Goal: Task Accomplishment & Management: Complete application form

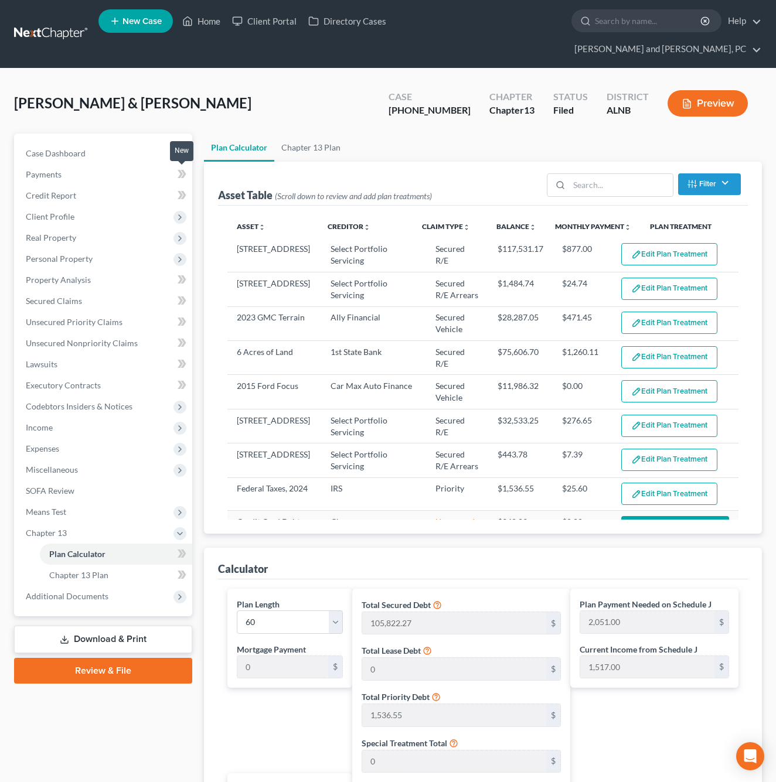
select select "59"
click at [595, 25] on input "search" at bounding box center [648, 21] width 107 height 22
type input "knight"
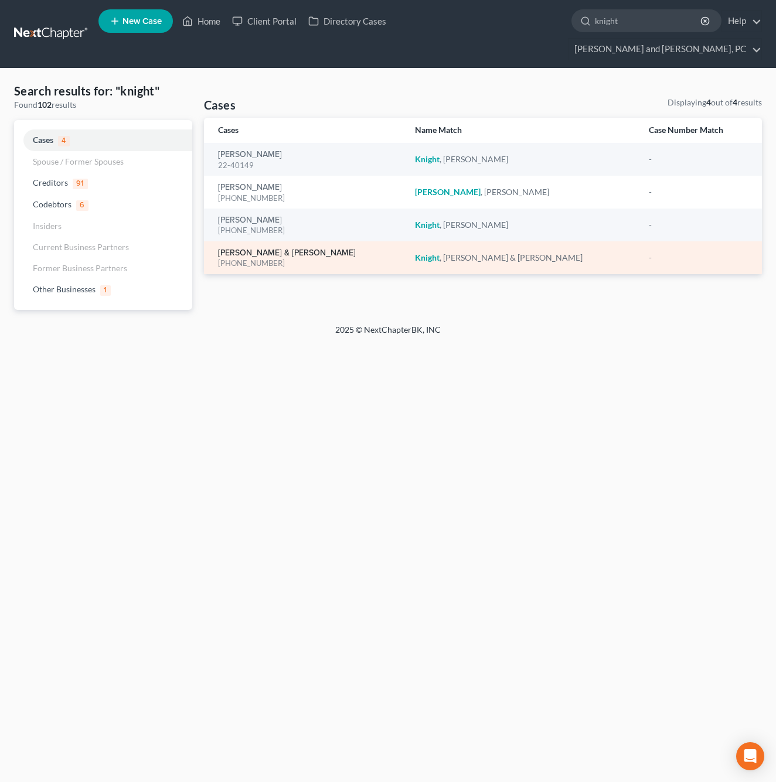
click at [293, 249] on link "[PERSON_NAME] & [PERSON_NAME]" at bounding box center [287, 253] width 138 height 8
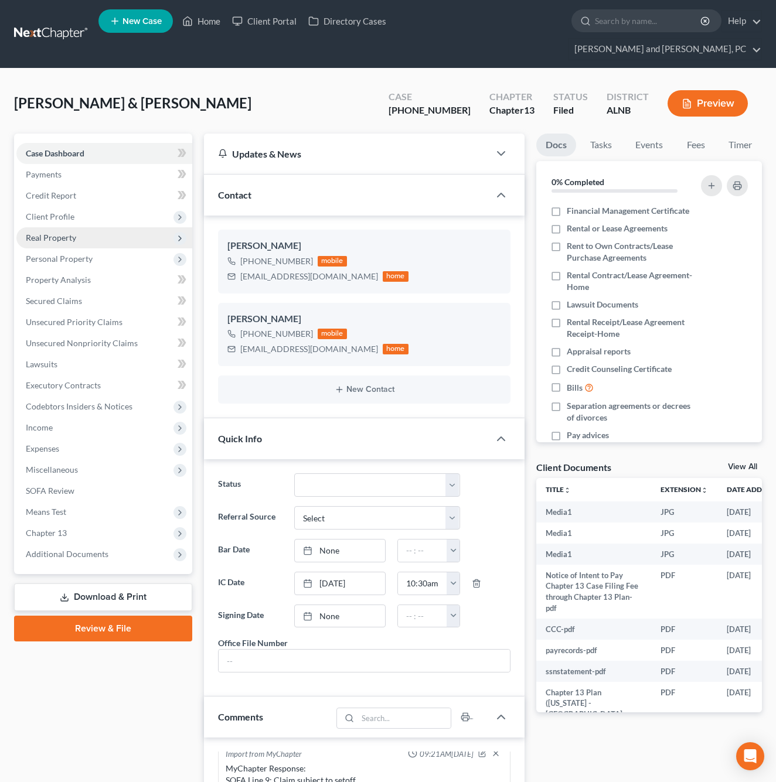
click at [64, 233] on span "Real Property" at bounding box center [51, 238] width 50 height 10
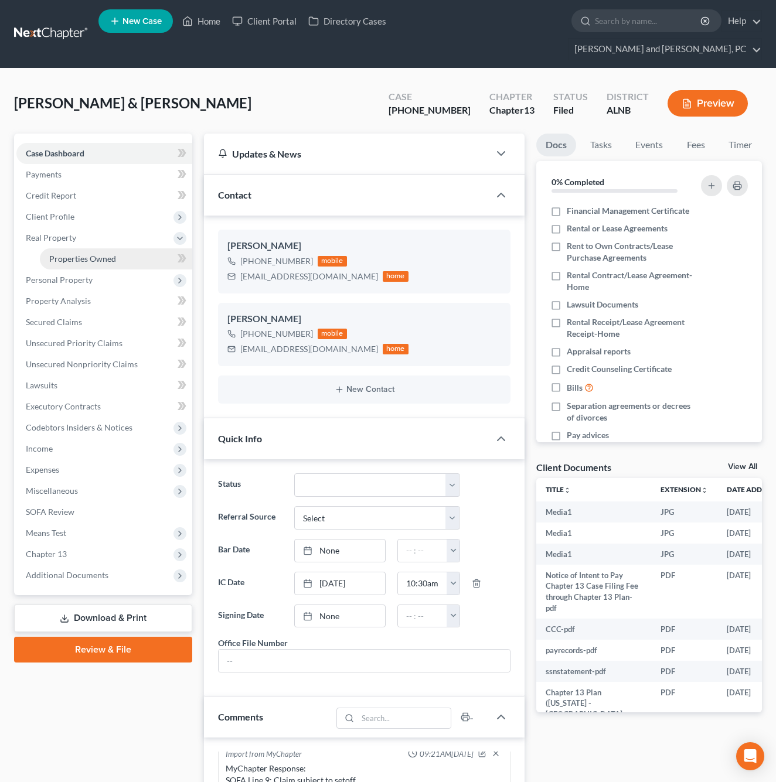
click at [77, 254] on span "Properties Owned" at bounding box center [82, 259] width 67 height 10
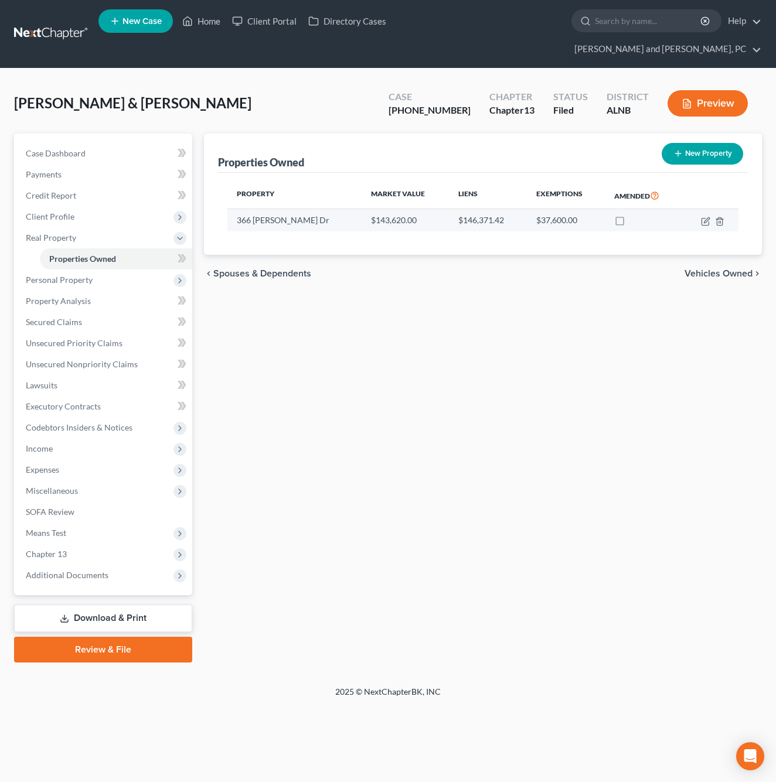
click at [275, 209] on td "366 [PERSON_NAME] Dr" at bounding box center [294, 220] width 134 height 22
click at [707, 217] on icon "button" at bounding box center [706, 219] width 5 height 5
select select "0"
select select "7"
select select "2"
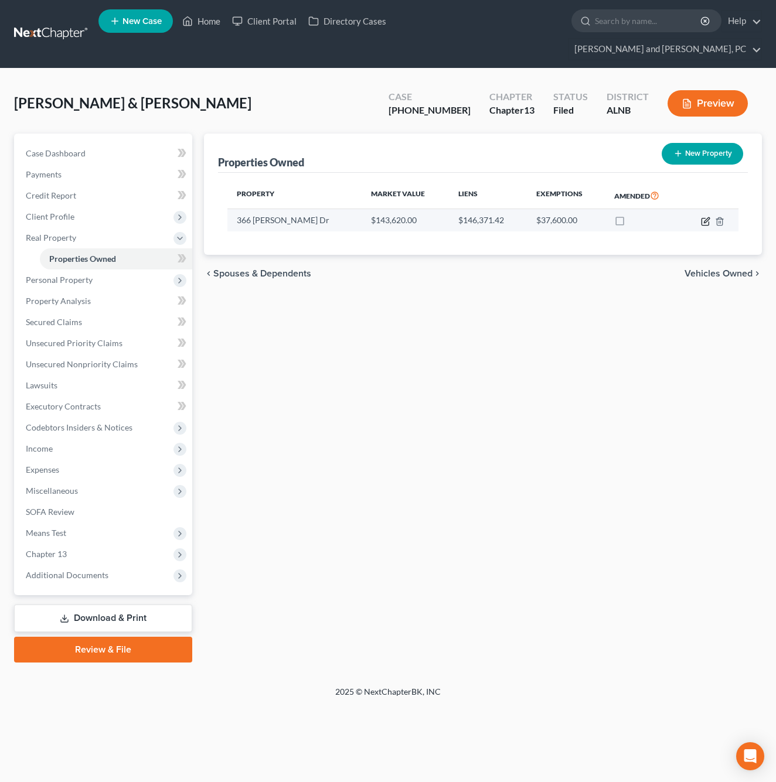
select select "0"
select select "37"
select select "2"
select select "0"
select select "2"
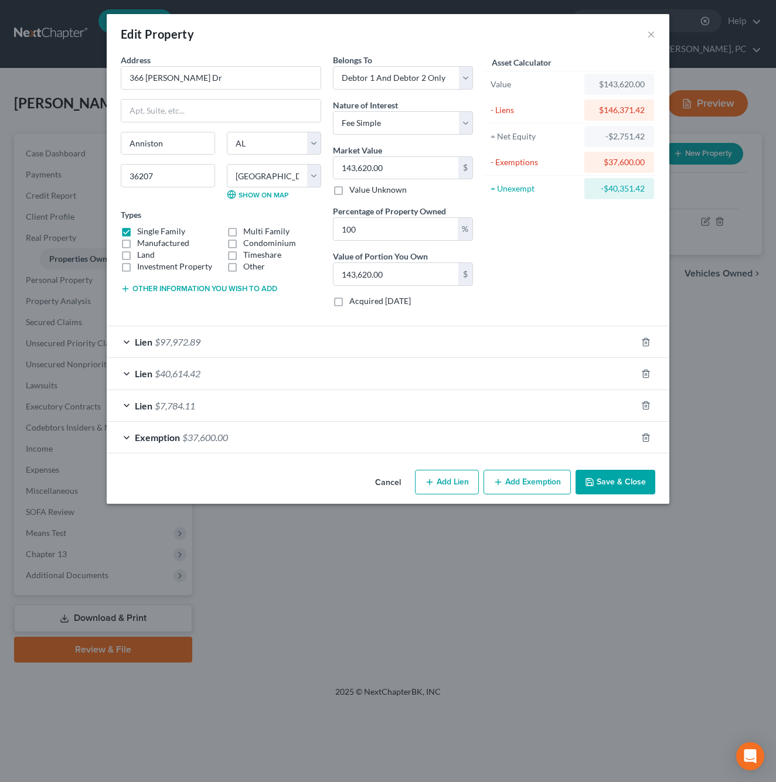
click at [399, 336] on div "Lien $97,972.89" at bounding box center [372, 341] width 530 height 31
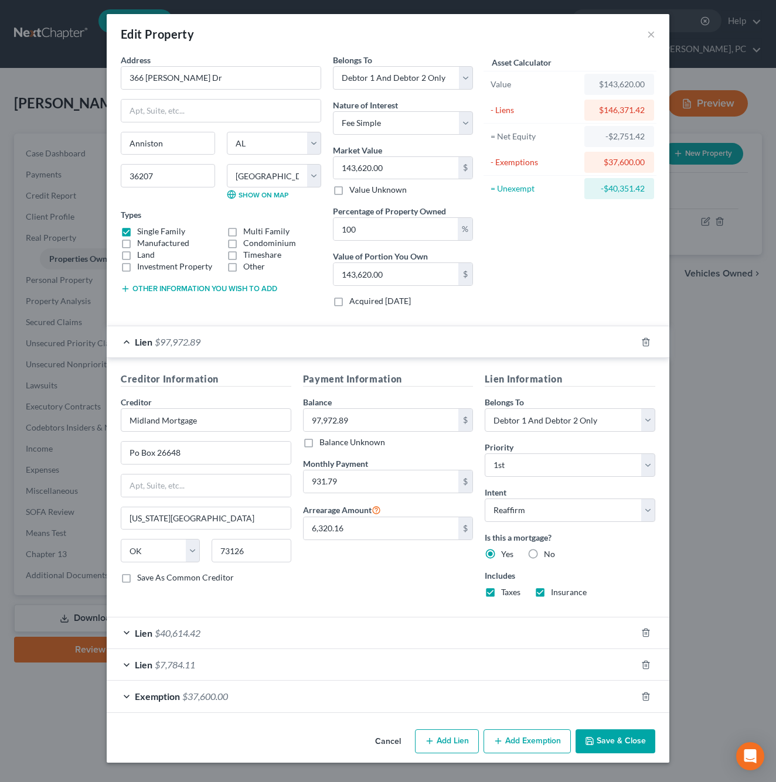
click at [399, 336] on div "Lien $97,972.89" at bounding box center [372, 341] width 530 height 31
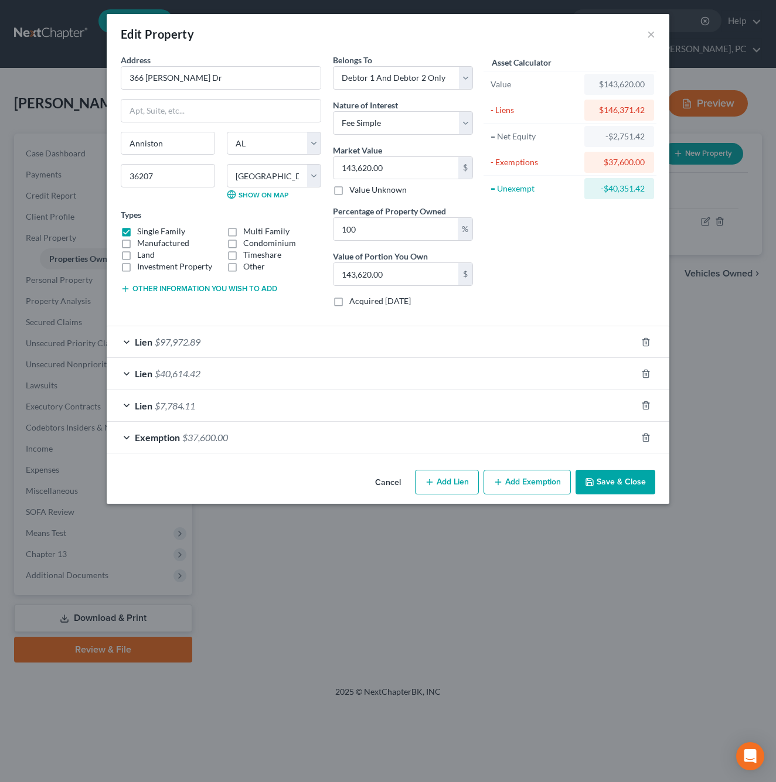
click at [380, 379] on div "Lien $40,614.42" at bounding box center [372, 373] width 530 height 31
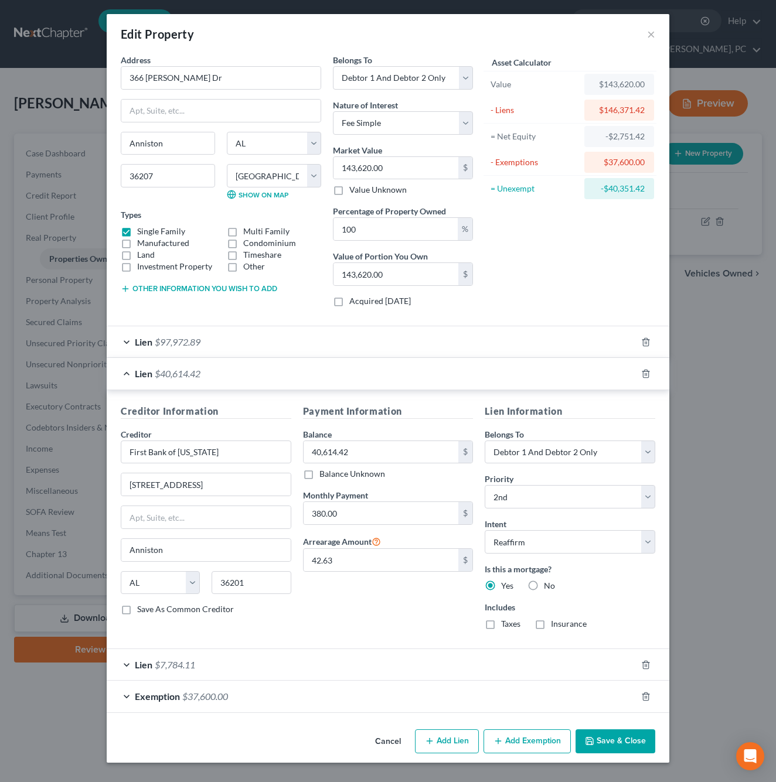
click at [380, 379] on div "Lien $40,614.42" at bounding box center [372, 373] width 530 height 31
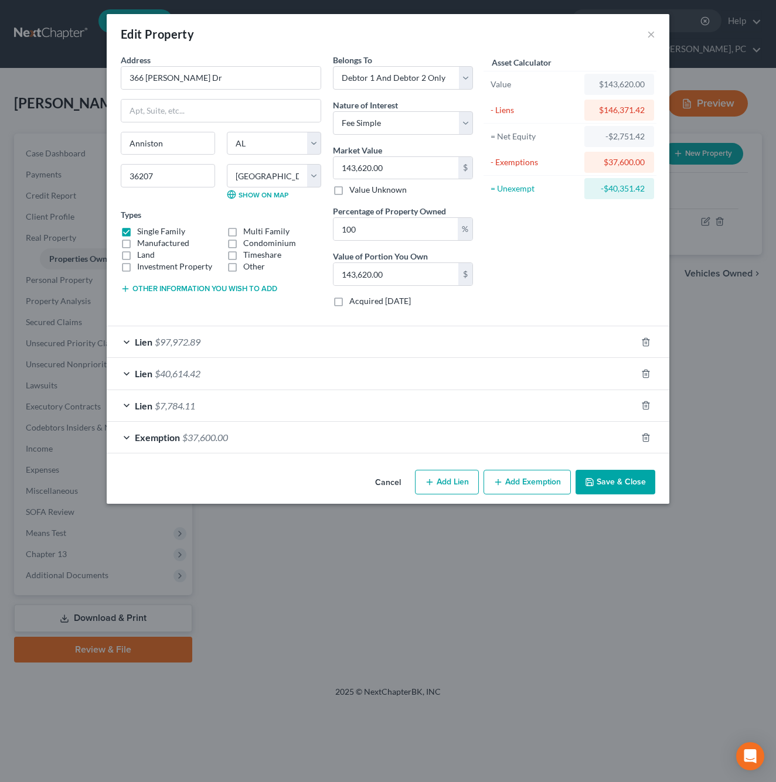
click at [264, 365] on div "Lien $40,614.42" at bounding box center [372, 373] width 530 height 31
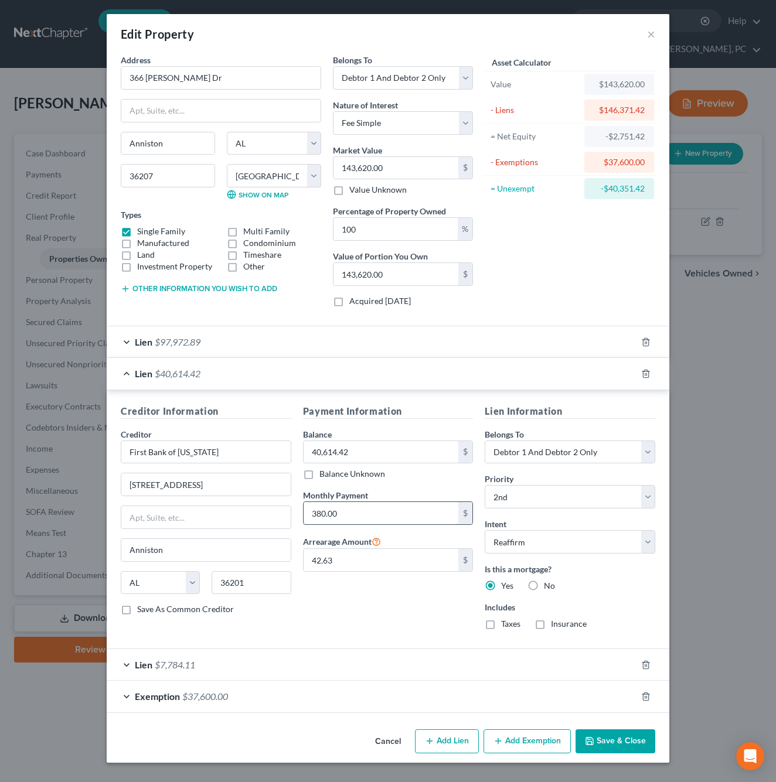
click at [351, 505] on input "380.00" at bounding box center [381, 513] width 155 height 22
click at [291, 665] on div "Lien $7,784.11" at bounding box center [372, 664] width 530 height 31
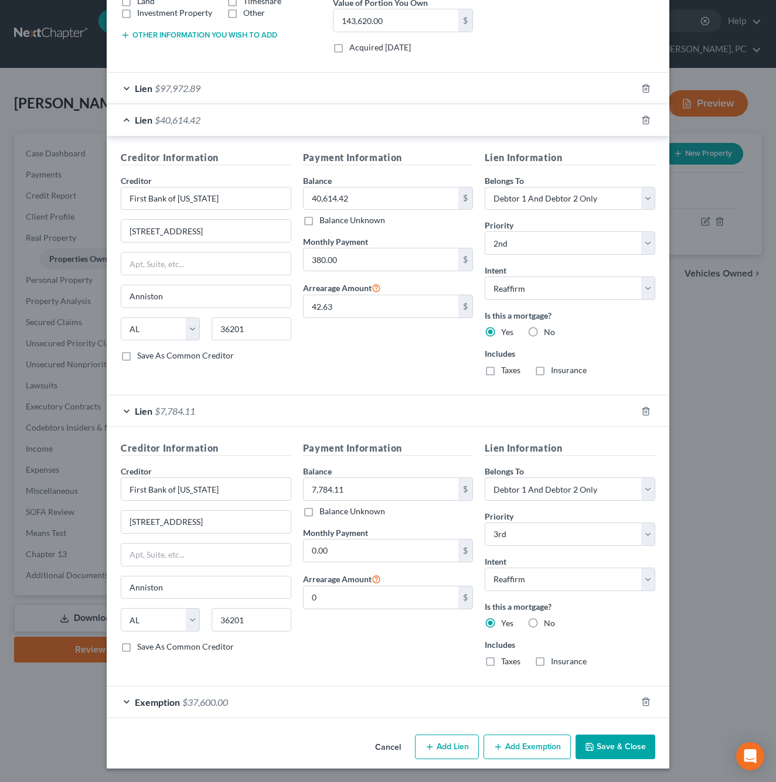
scroll to position [253, 0]
click at [391, 559] on input "0.00" at bounding box center [381, 551] width 155 height 22
type input "163.23"
type input "3,091.15"
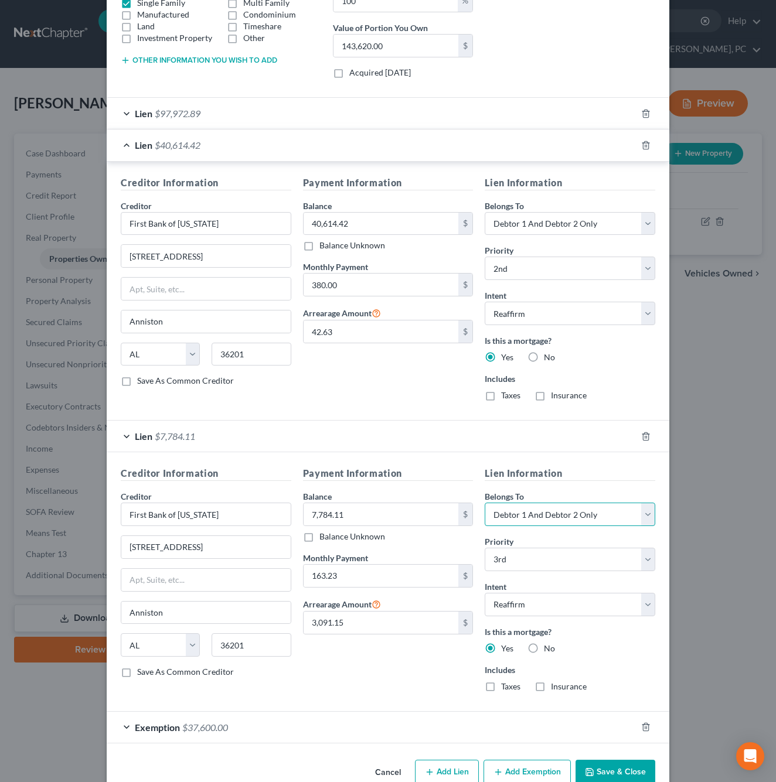
scroll to position [227, 0]
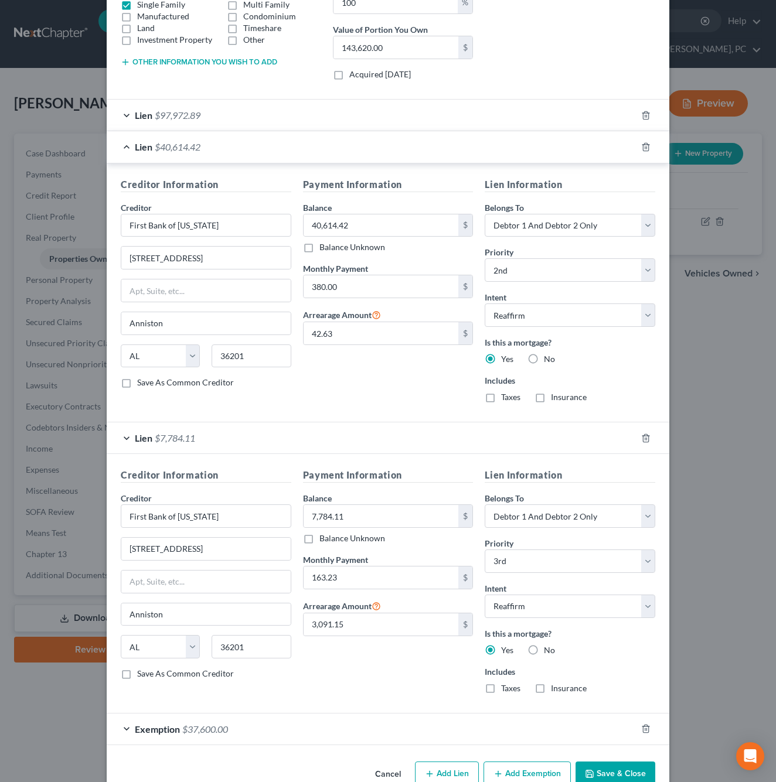
click at [297, 429] on div "Lien $7,784.11" at bounding box center [372, 438] width 530 height 31
click at [143, 434] on span "Lien" at bounding box center [144, 438] width 18 height 11
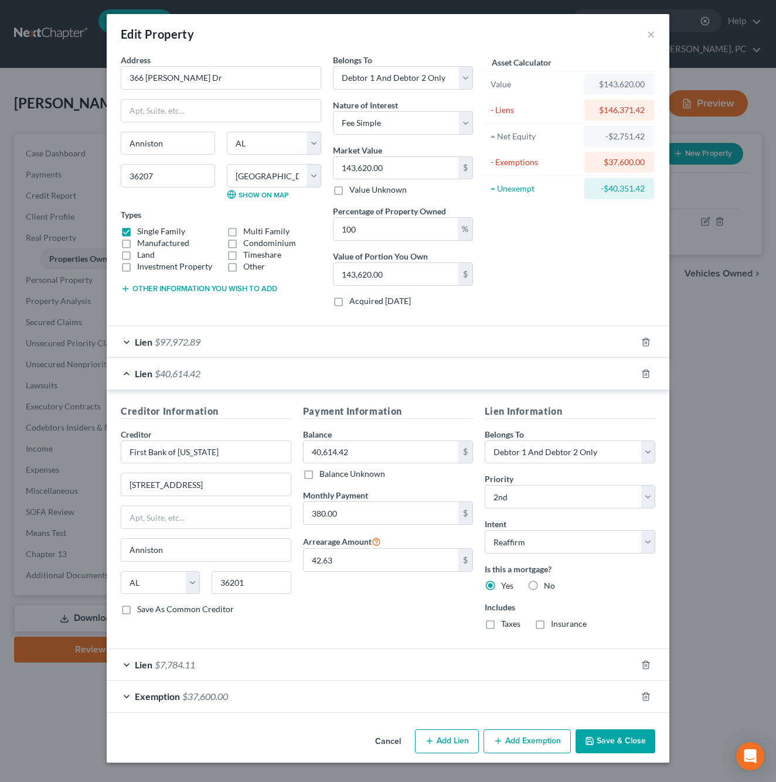
scroll to position [0, 0]
click at [146, 663] on span "Lien" at bounding box center [144, 664] width 18 height 11
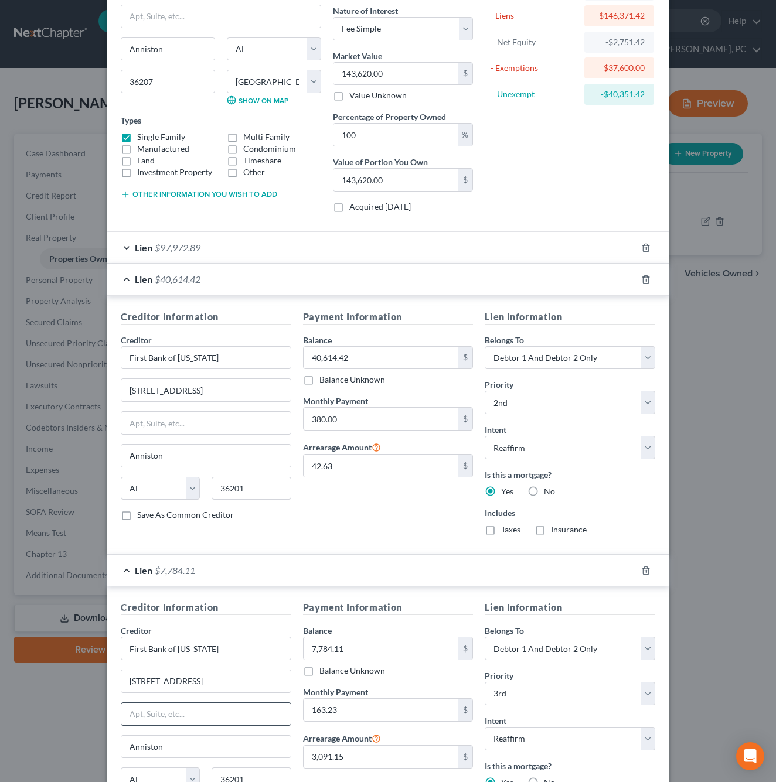
scroll to position [79, 0]
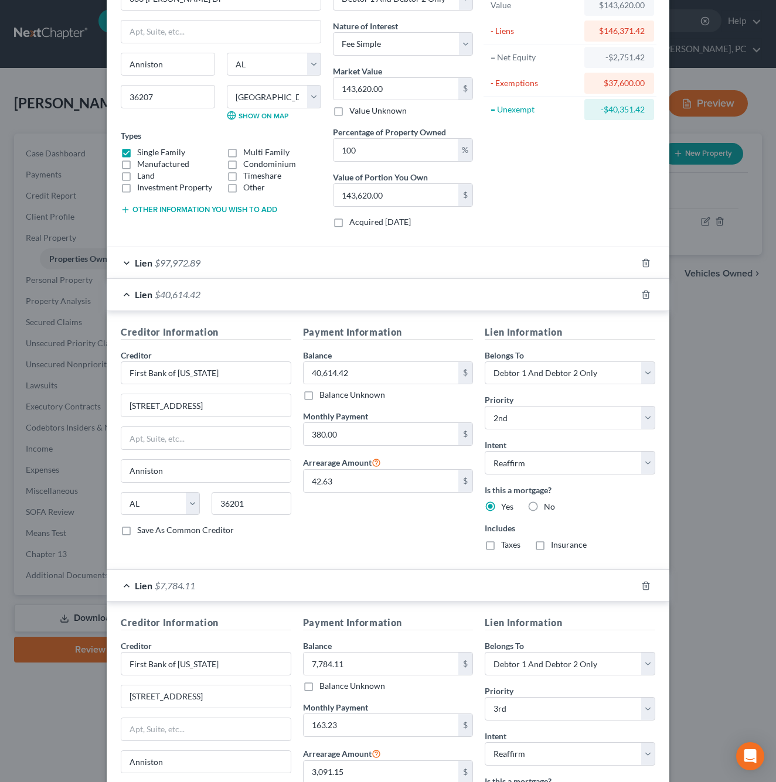
click at [128, 581] on div "Lien $7,784.11" at bounding box center [372, 585] width 530 height 31
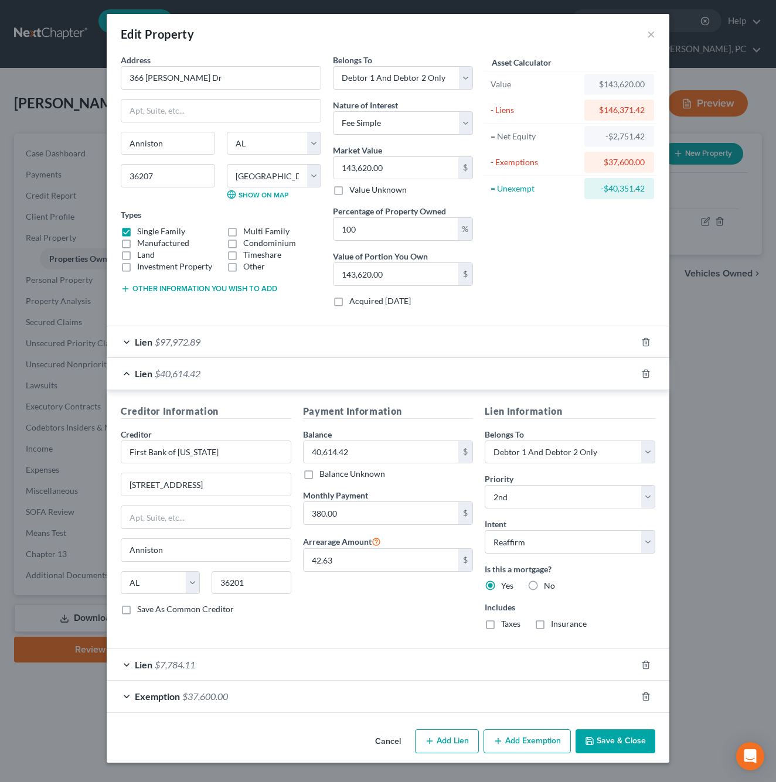
scroll to position [0, 0]
click at [362, 510] on input "380.00" at bounding box center [381, 513] width 155 height 22
click at [360, 516] on input "380.00" at bounding box center [381, 513] width 155 height 22
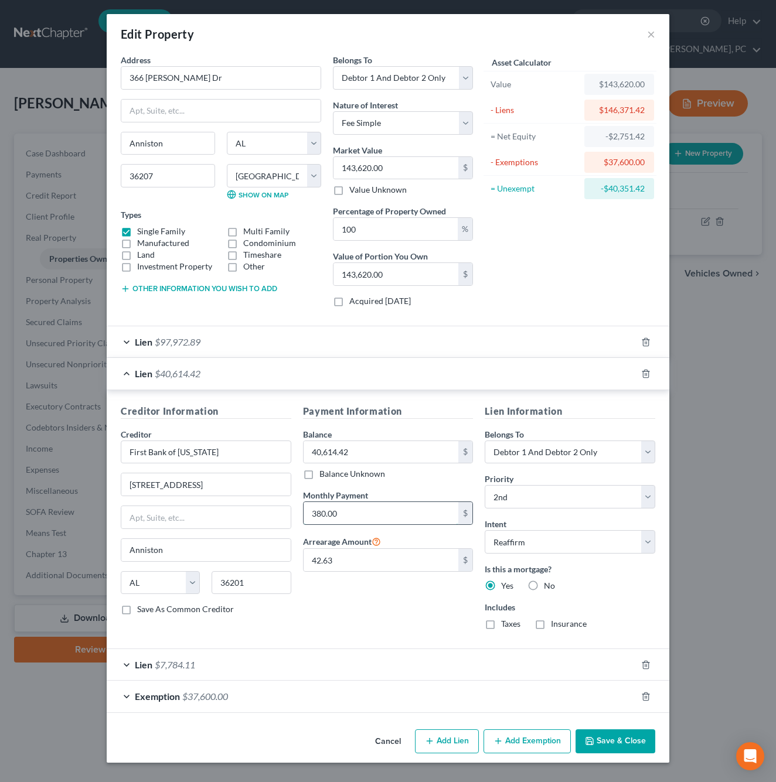
click at [360, 516] on input "380.00" at bounding box center [381, 513] width 155 height 22
click at [360, 516] on input "9" at bounding box center [381, 513] width 155 height 22
type input "950.75"
click at [614, 743] on button "Save & Close" at bounding box center [616, 742] width 80 height 25
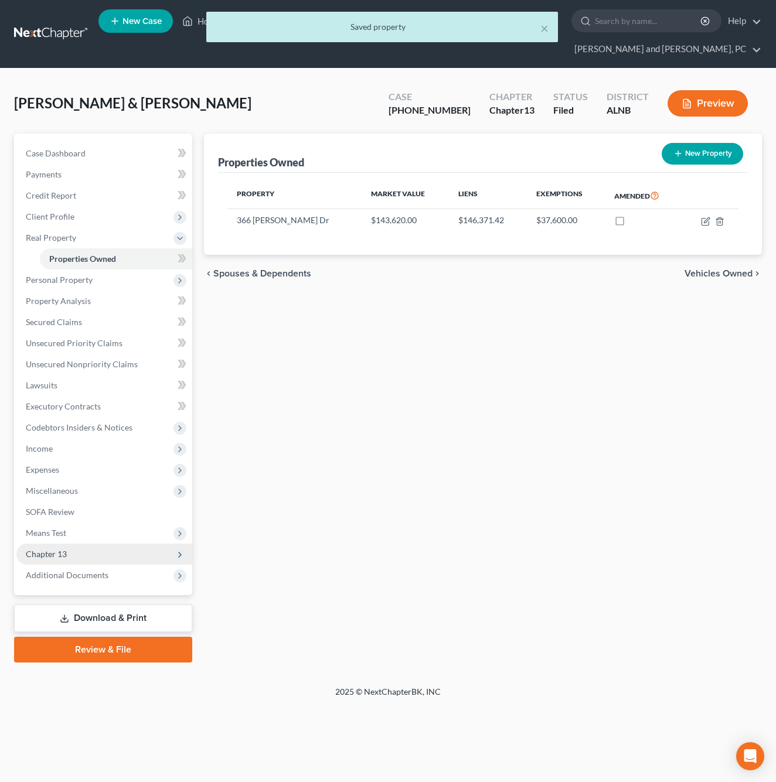
click at [91, 544] on span "Chapter 13" at bounding box center [104, 554] width 176 height 21
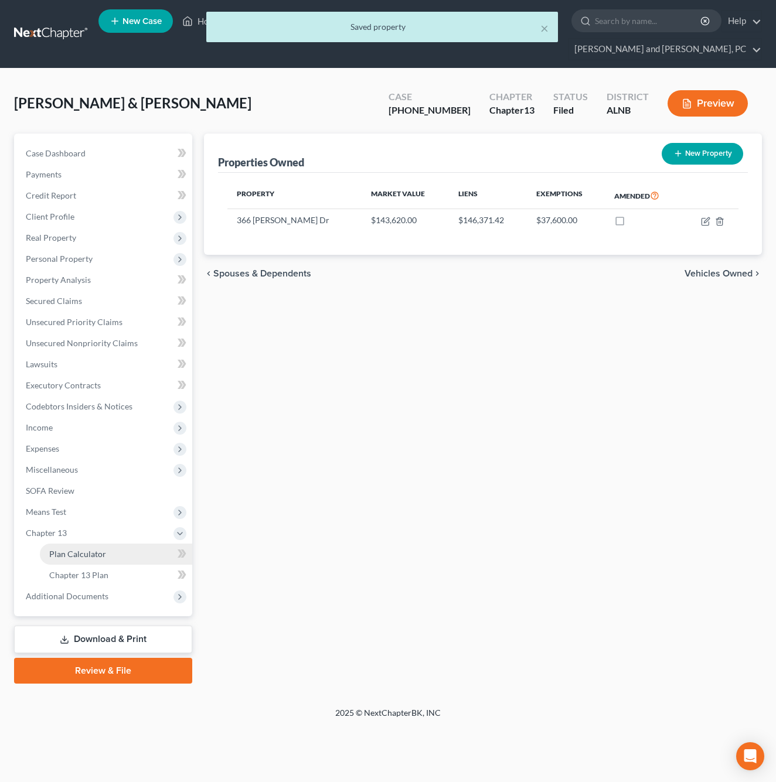
click at [91, 549] on span "Plan Calculator" at bounding box center [77, 554] width 57 height 10
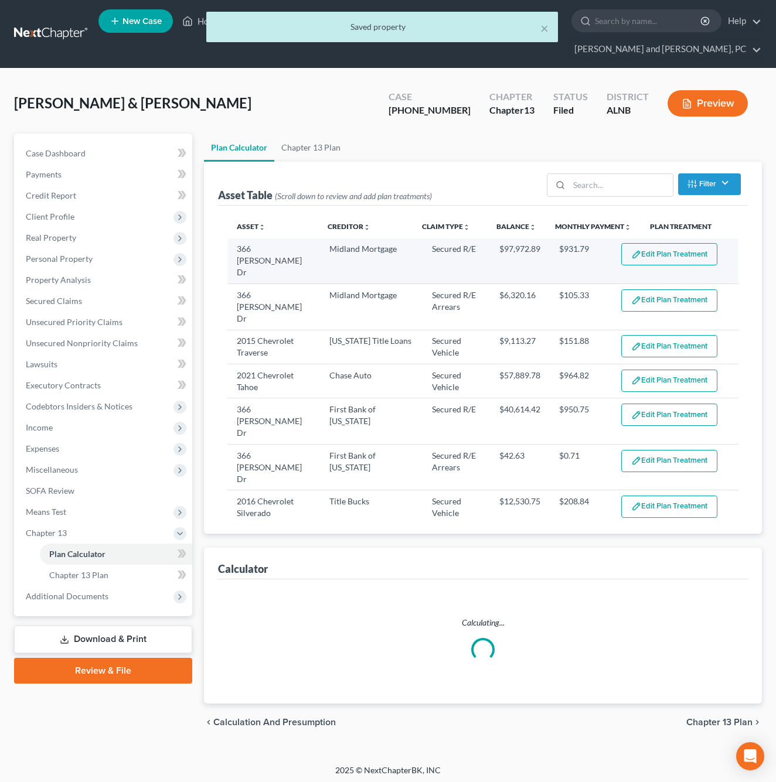
select select "59"
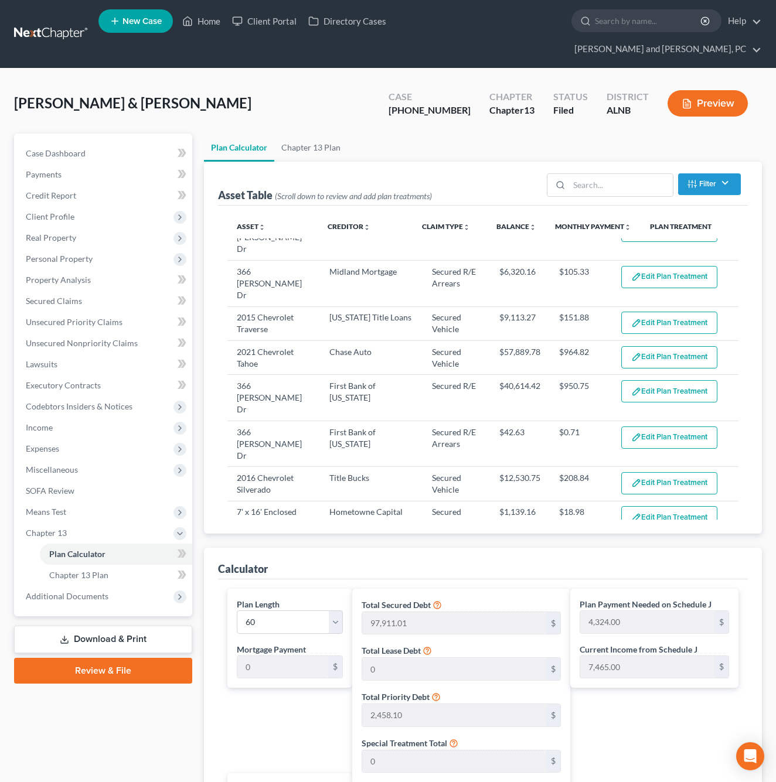
scroll to position [19, 0]
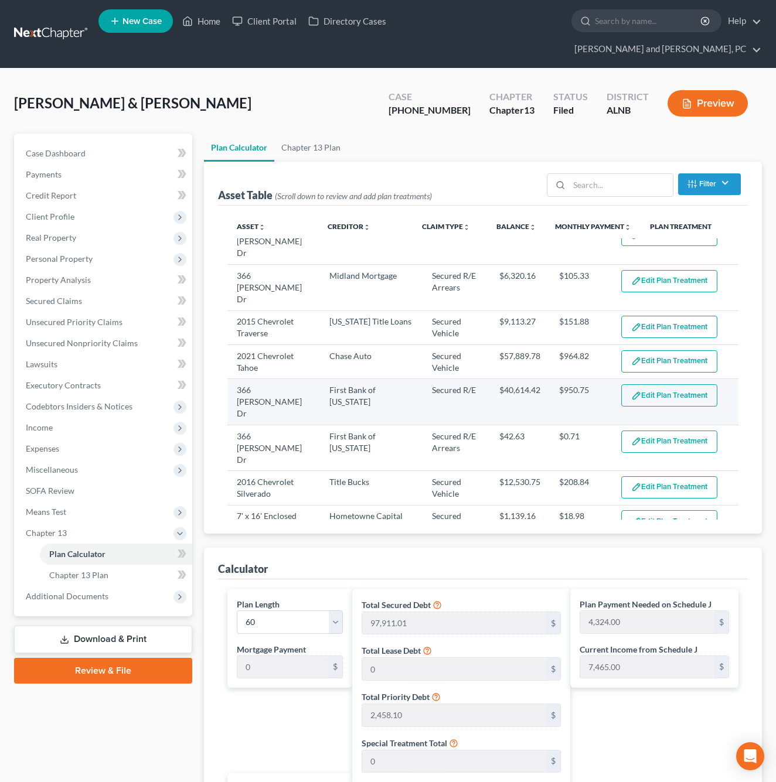
click at [649, 384] on button "Edit Plan Treatment" at bounding box center [669, 395] width 96 height 22
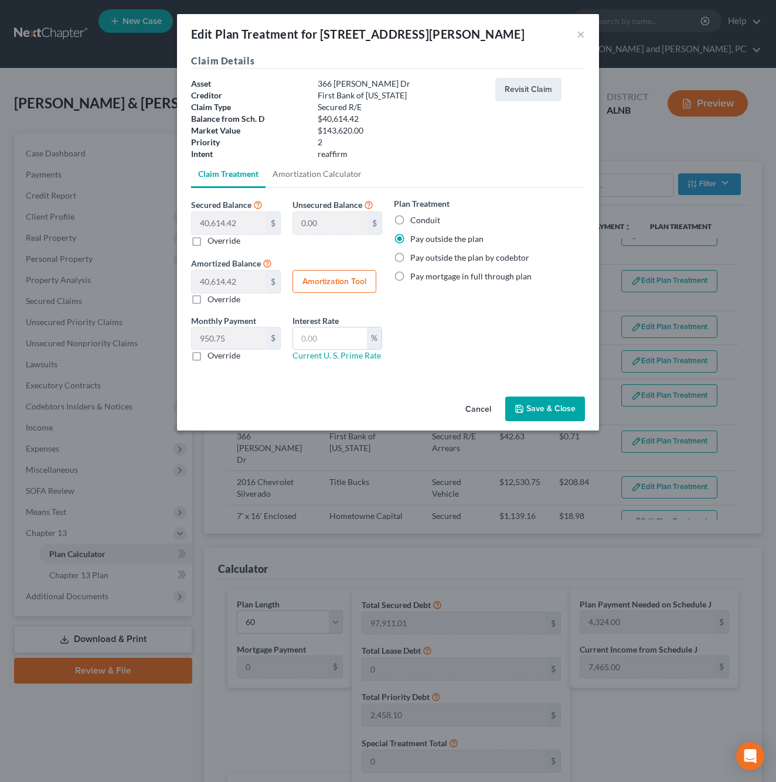
click at [551, 413] on button "Save & Close" at bounding box center [545, 409] width 80 height 25
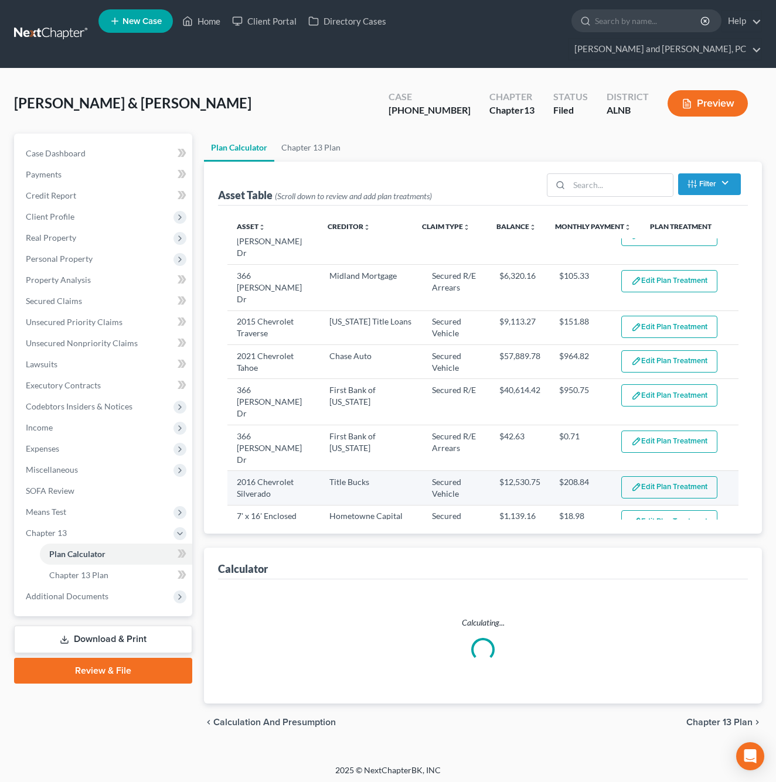
select select "59"
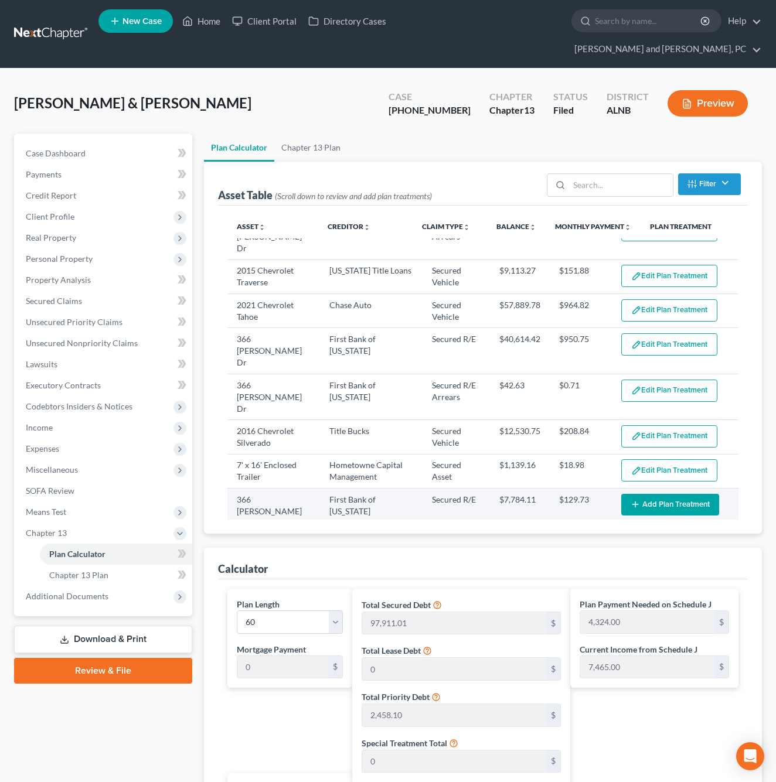
scroll to position [73, 0]
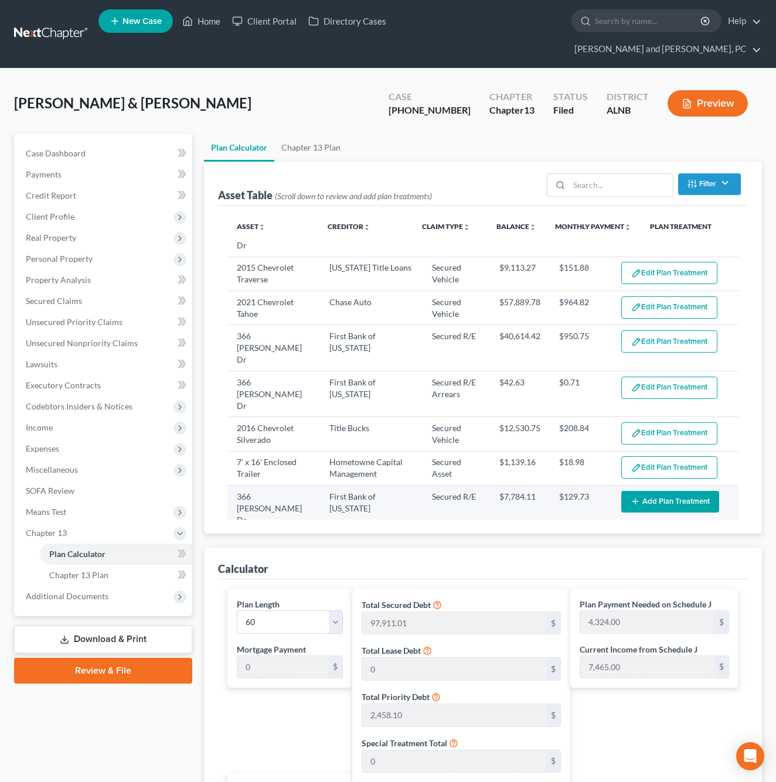
click at [661, 491] on button "Add Plan Treatment" at bounding box center [670, 502] width 98 height 22
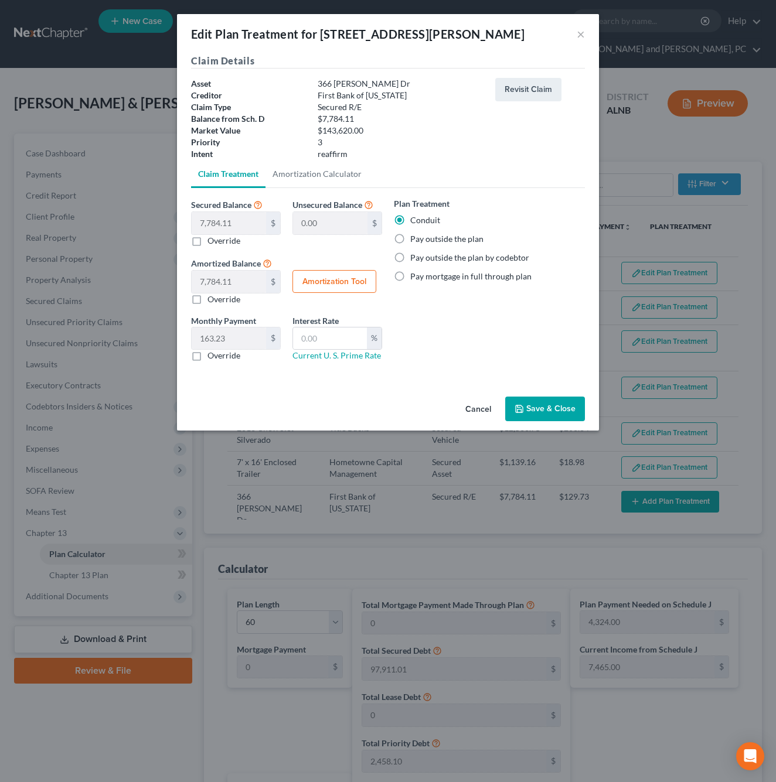
click at [578, 43] on div "Edit Plan Treatment for 366 [PERSON_NAME] Dr ×" at bounding box center [388, 34] width 422 height 40
click at [581, 31] on button "×" at bounding box center [581, 34] width 8 height 14
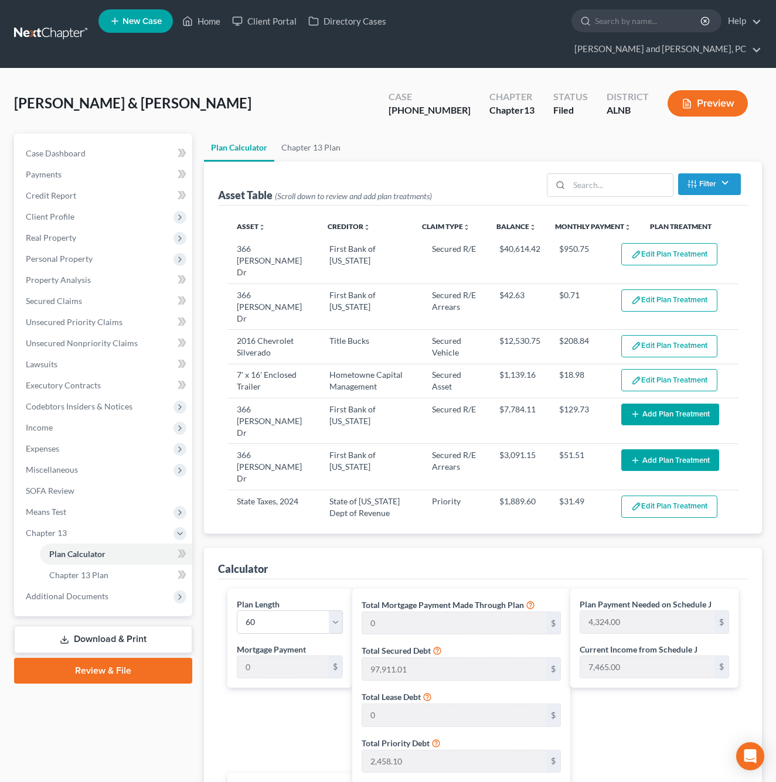
scroll to position [162, 0]
click at [70, 338] on span "Unsecured Nonpriority Claims" at bounding box center [82, 343] width 112 height 10
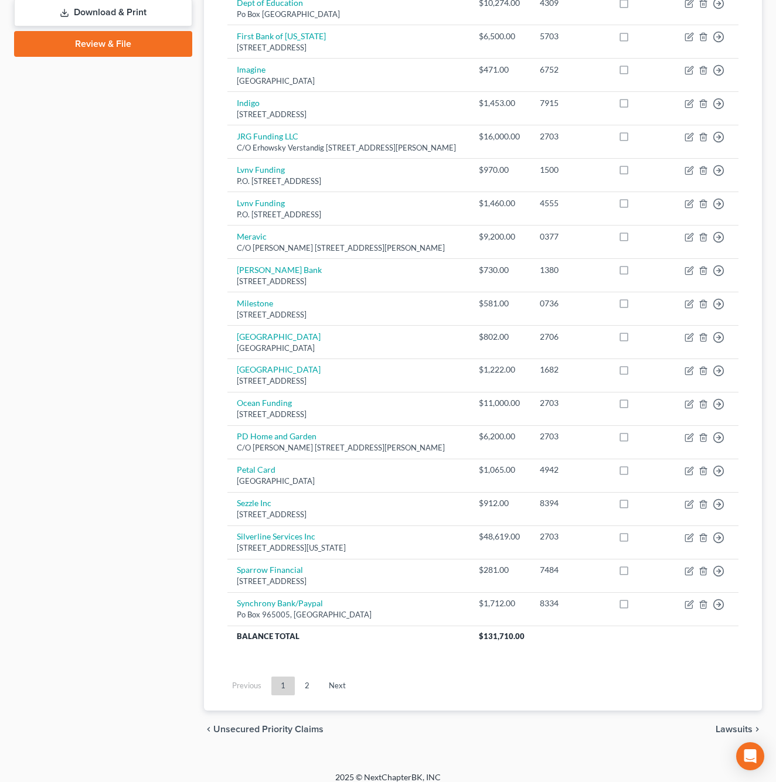
scroll to position [584, 0]
click at [304, 684] on link "2" at bounding box center [306, 687] width 23 height 19
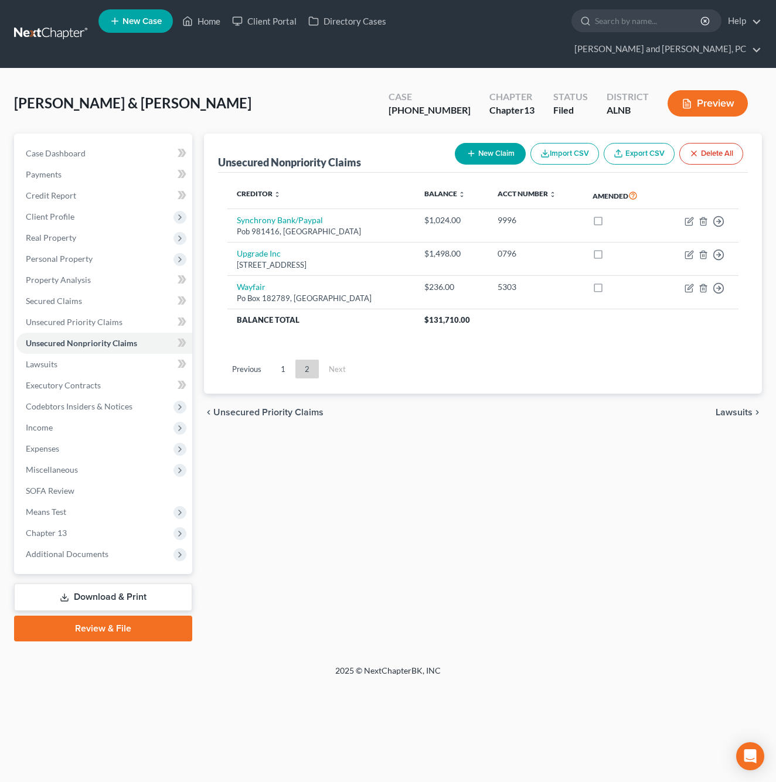
scroll to position [0, 0]
click at [85, 523] on span "Chapter 13" at bounding box center [104, 533] width 176 height 21
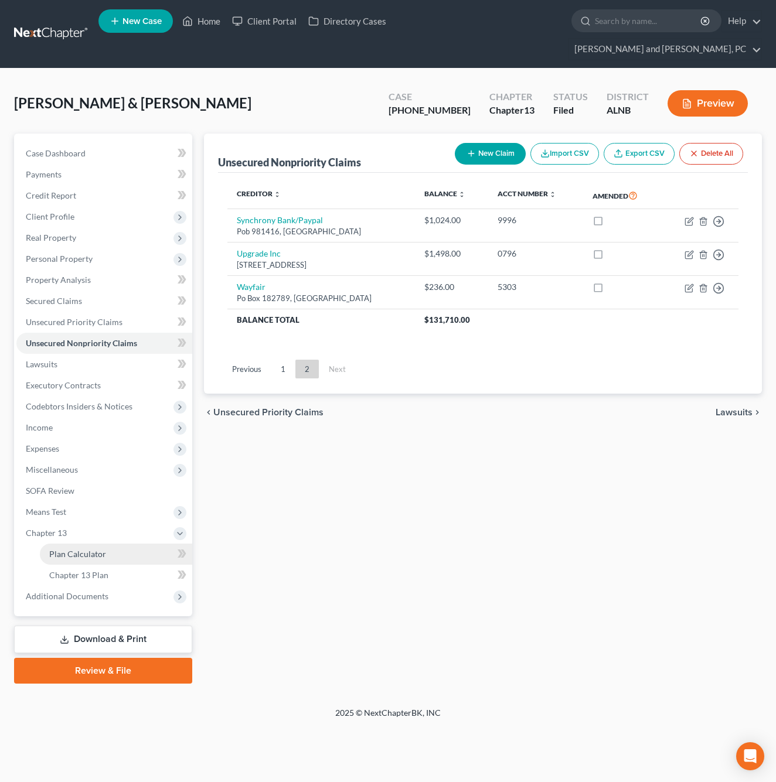
click at [83, 549] on span "Plan Calculator" at bounding box center [77, 554] width 57 height 10
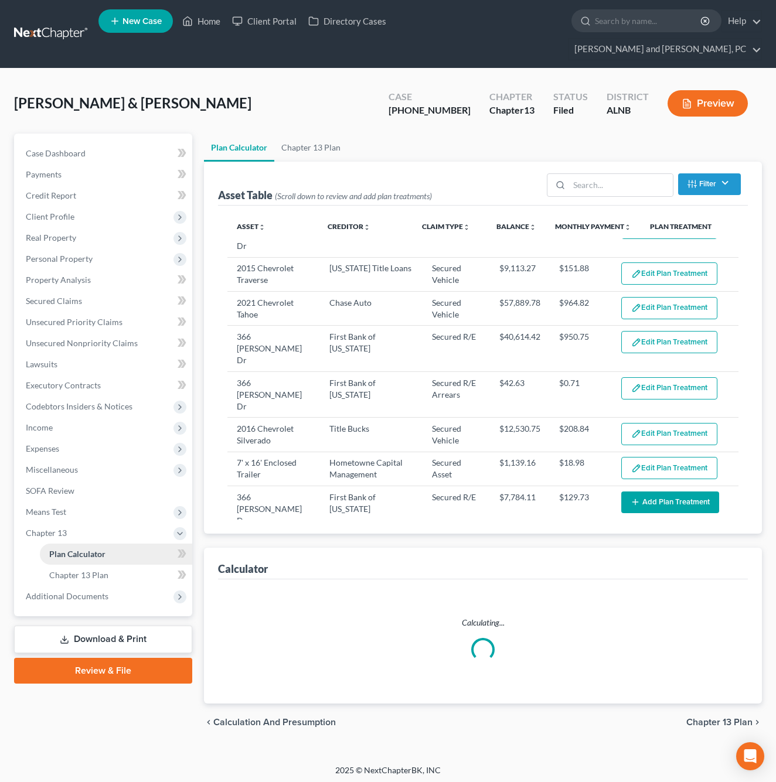
select select "59"
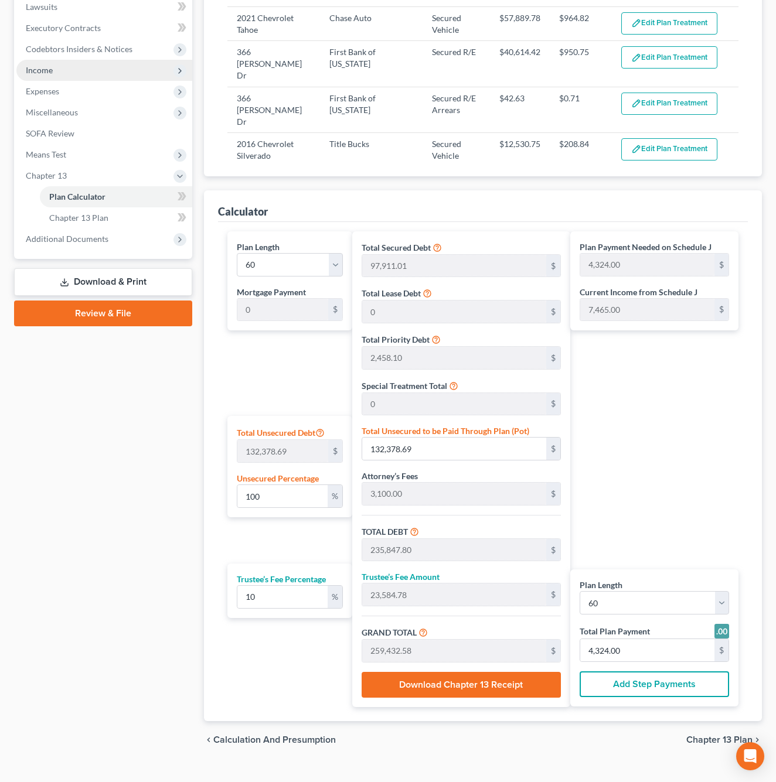
scroll to position [357, 0]
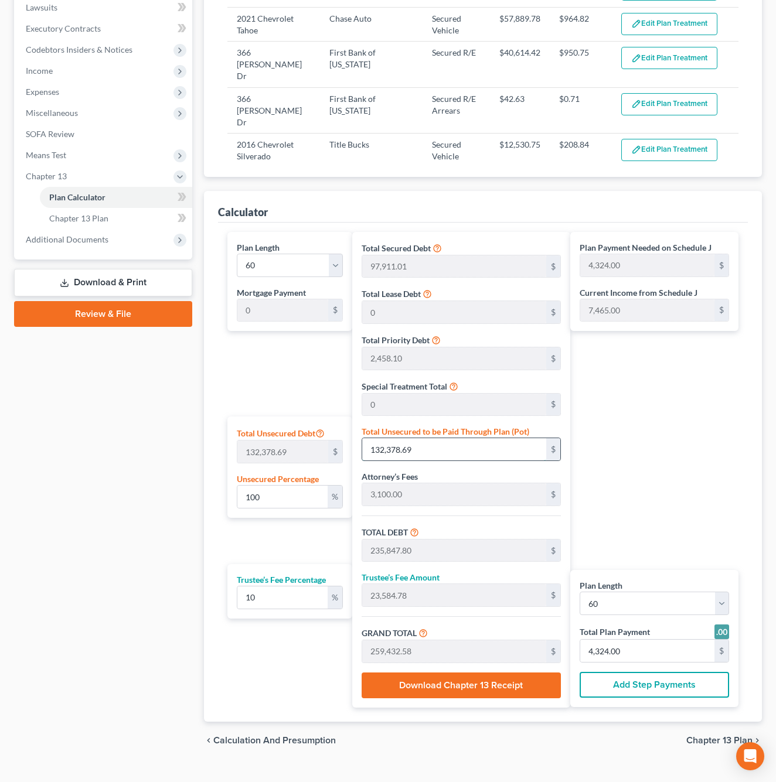
click at [435, 438] on input "132,378.69" at bounding box center [454, 449] width 184 height 22
type input "0.0007554085933317515"
type input "1"
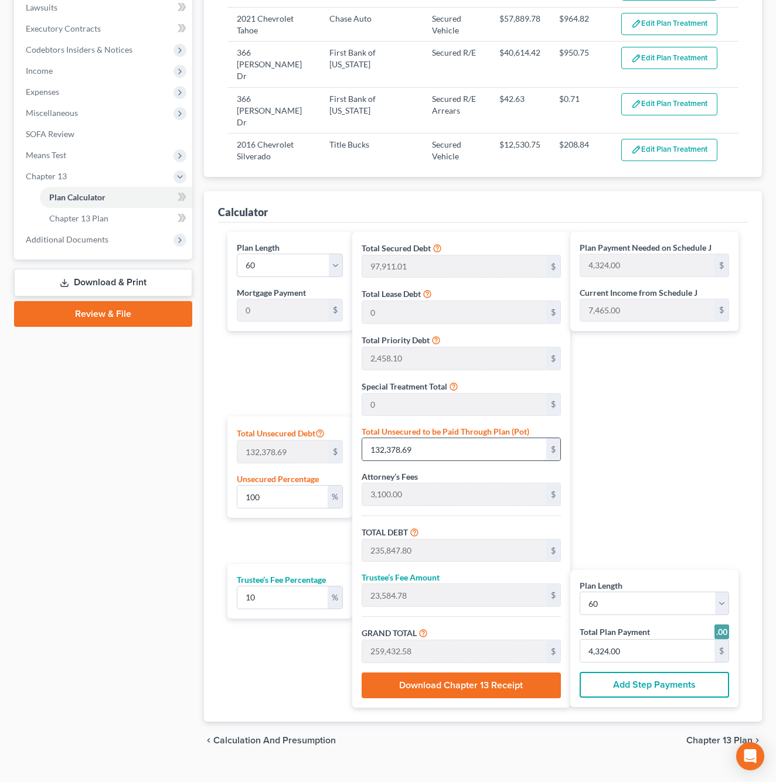
type input "103,470.11"
type input "10,347.01"
type input "113,817.12"
type input "1,897.00"
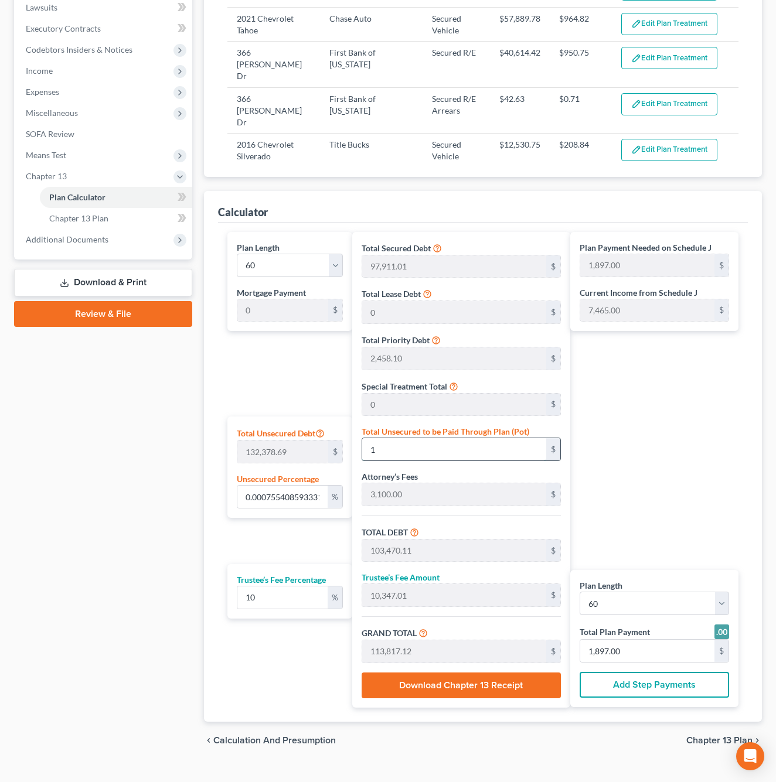
type input "0.007554085933317515"
type input "10"
type input "103,479.11"
type input "10,347.91"
type input "113,827.02"
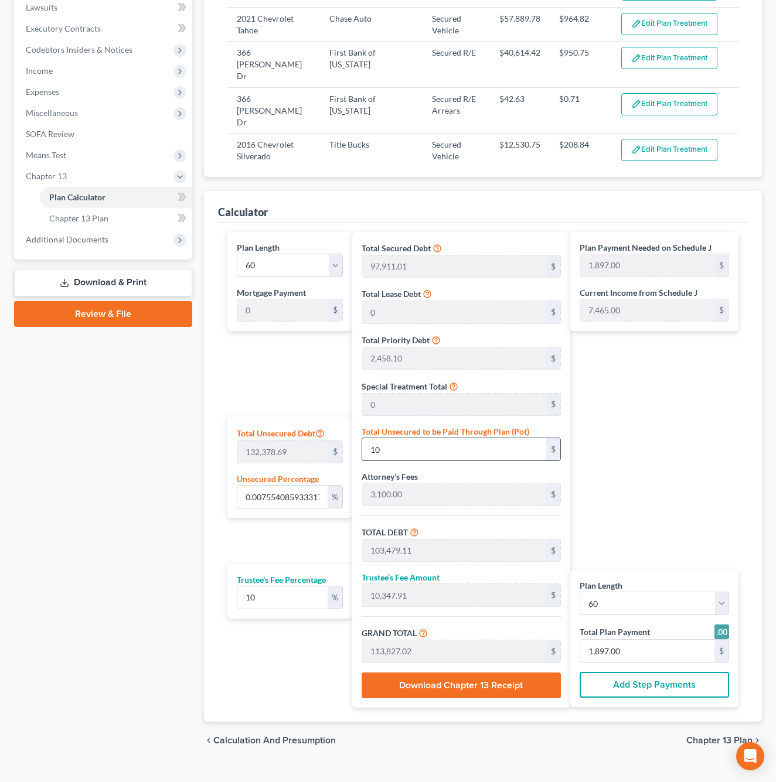
type input "0.08007331089316565"
type input "106"
type input "103,575.11"
type input "10,357.51"
type input "113,932.62"
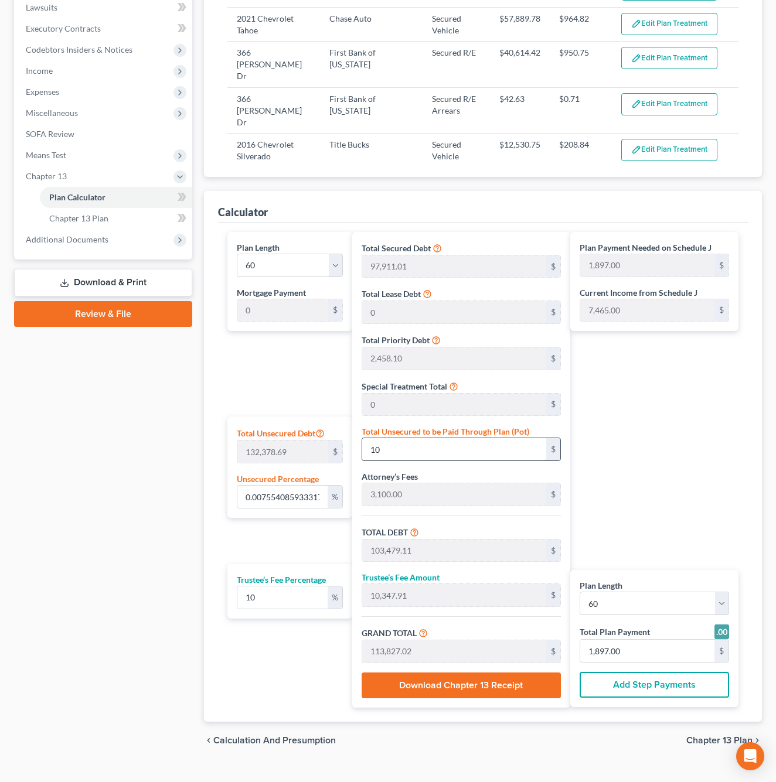
type input "1,899.00"
type input "0.8037547433049836"
type input "1064"
type input "104,533.11"
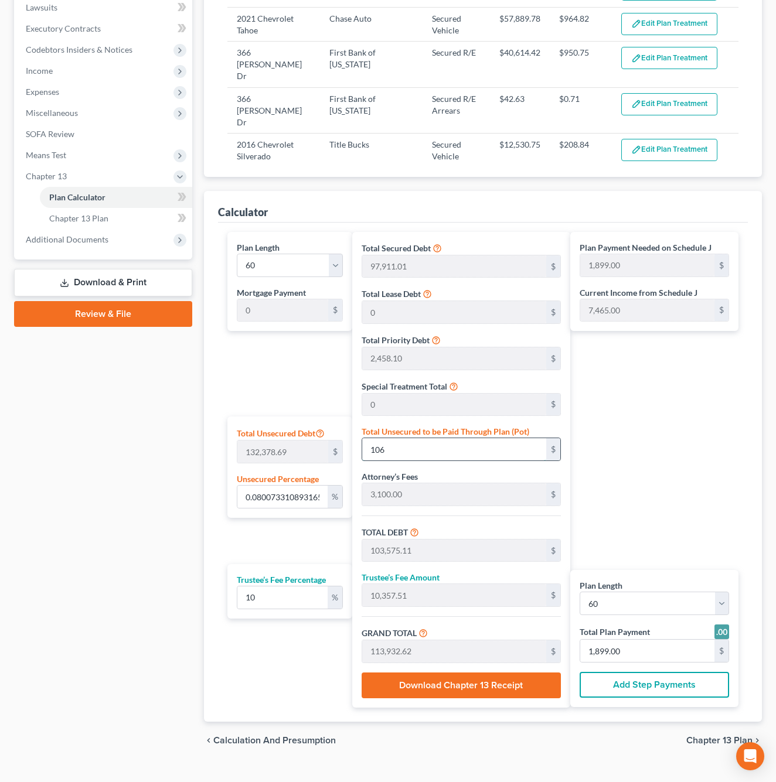
type input "10,453.31"
type input "114,986.42"
type input "1,916.00"
type input "1,064"
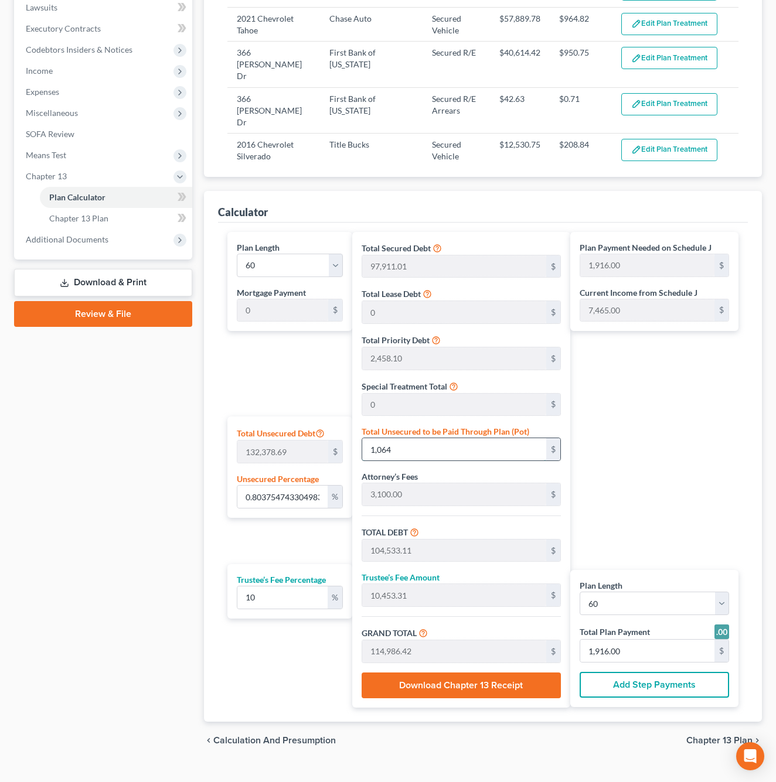
type input "8.04359070179649"
type input "1,0648"
type input "114,117.11"
type input "11,411.71"
type input "125,528.82"
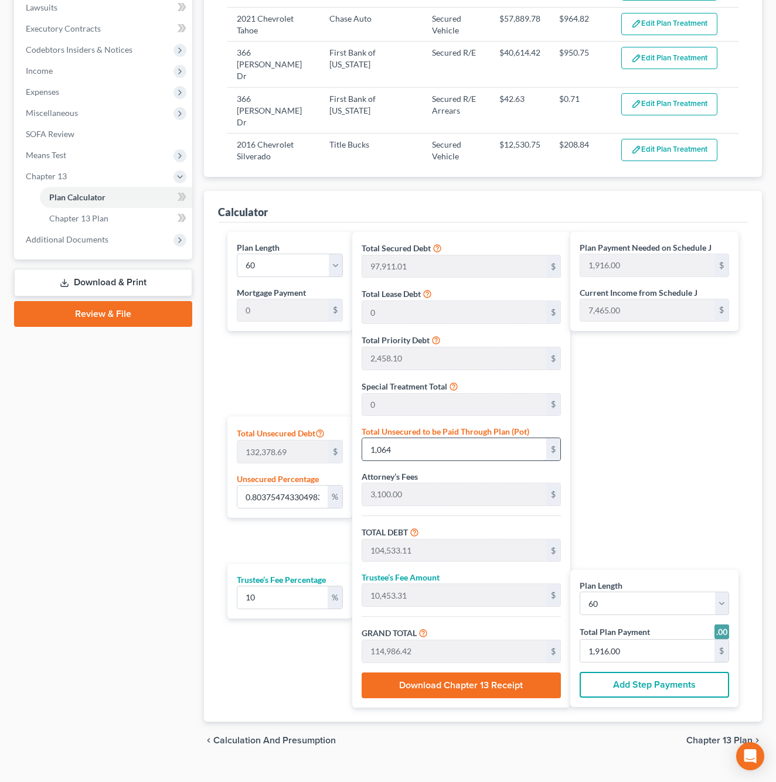
type input "2,092.00"
type input "10,648"
type input "80.44195028671155"
type input "10,6488"
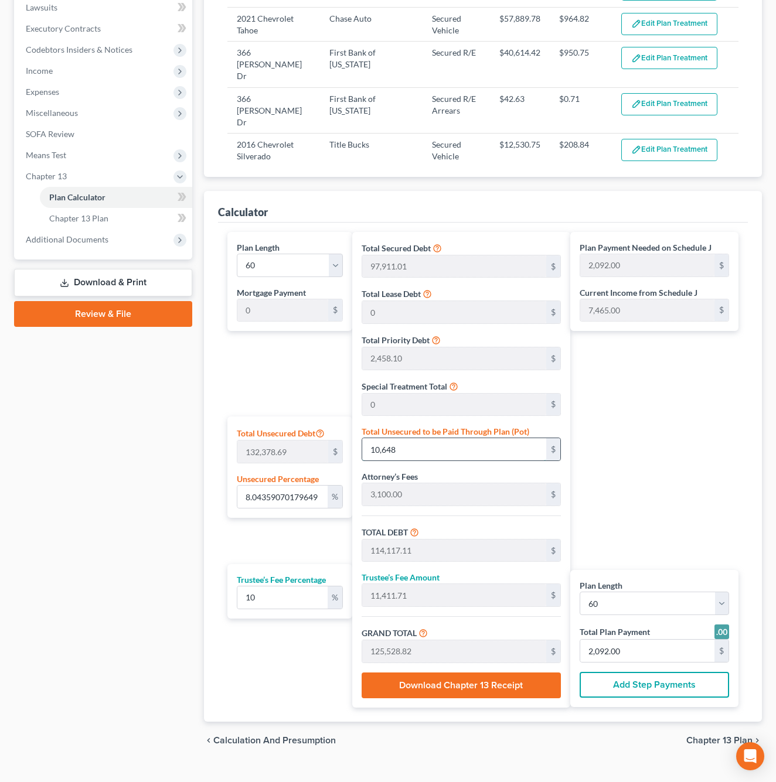
type input "209,957.11"
type input "20,995.71"
type input "230,952.82"
type input "3,849.00"
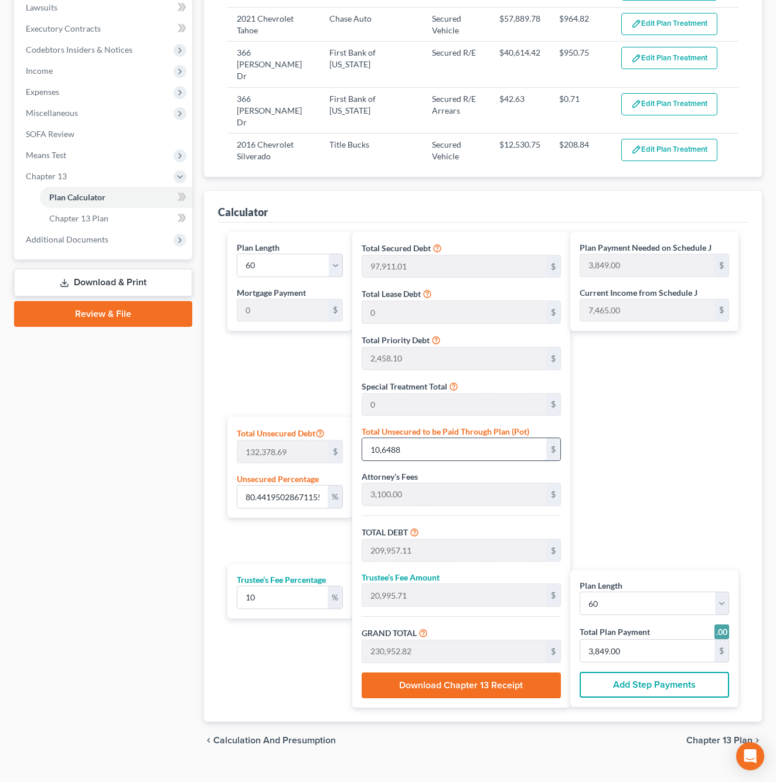
type input "106,488"
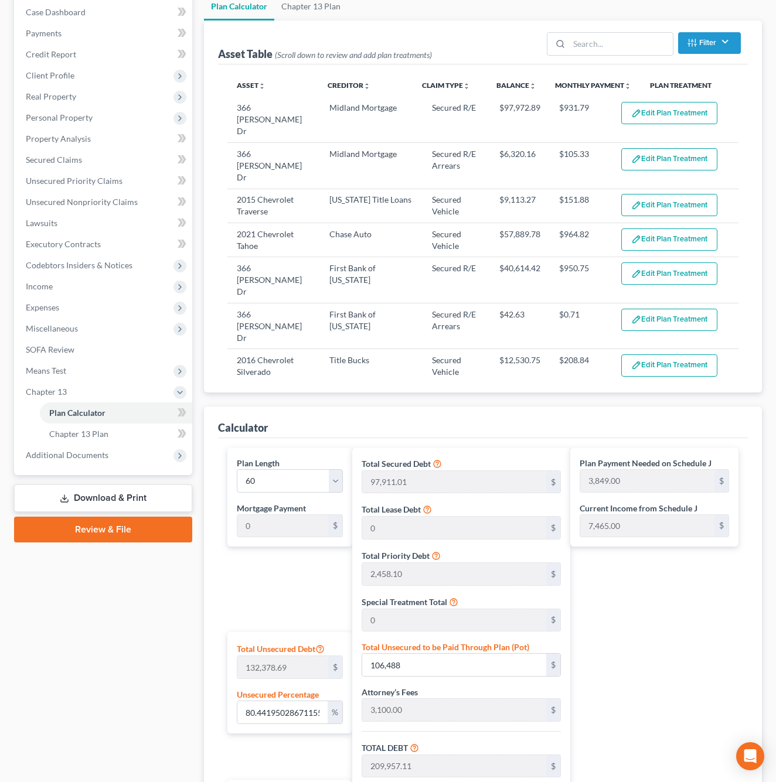
scroll to position [116, 0]
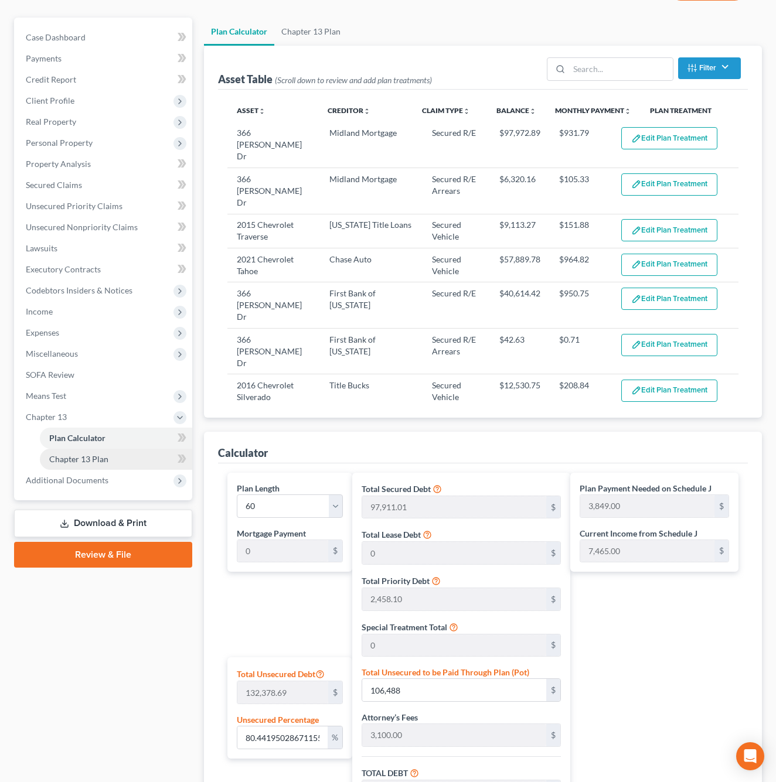
click at [103, 454] on span "Chapter 13 Plan" at bounding box center [78, 459] width 59 height 10
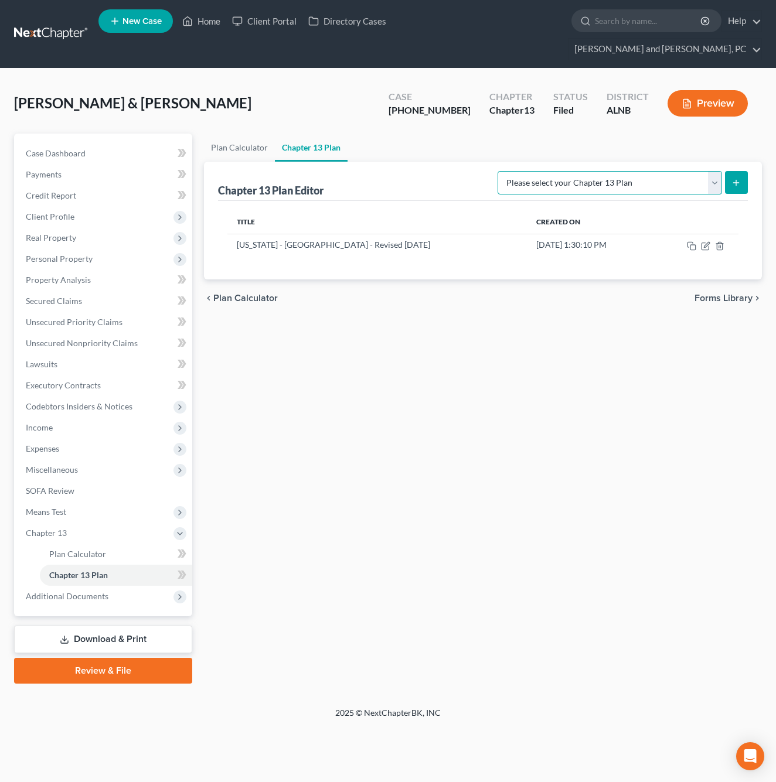
click at [642, 171] on select "Please select your Chapter 13 Plan [US_STATE] - [GEOGRAPHIC_DATA] - Revised [DA…" at bounding box center [610, 182] width 224 height 23
select select "0"
click at [737, 183] on line "submit" at bounding box center [736, 183] width 5 height 0
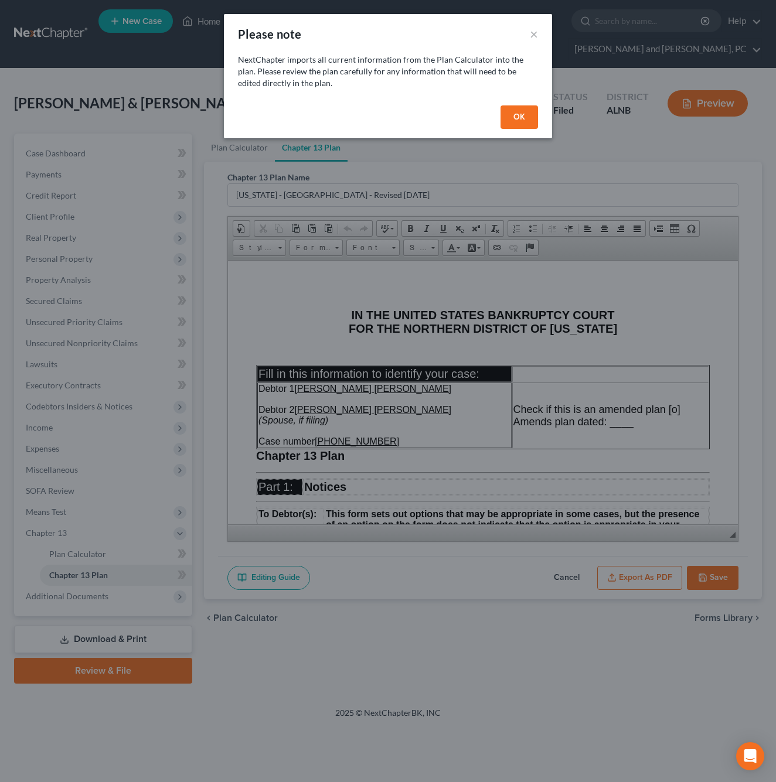
click at [522, 118] on button "OK" at bounding box center [520, 116] width 38 height 23
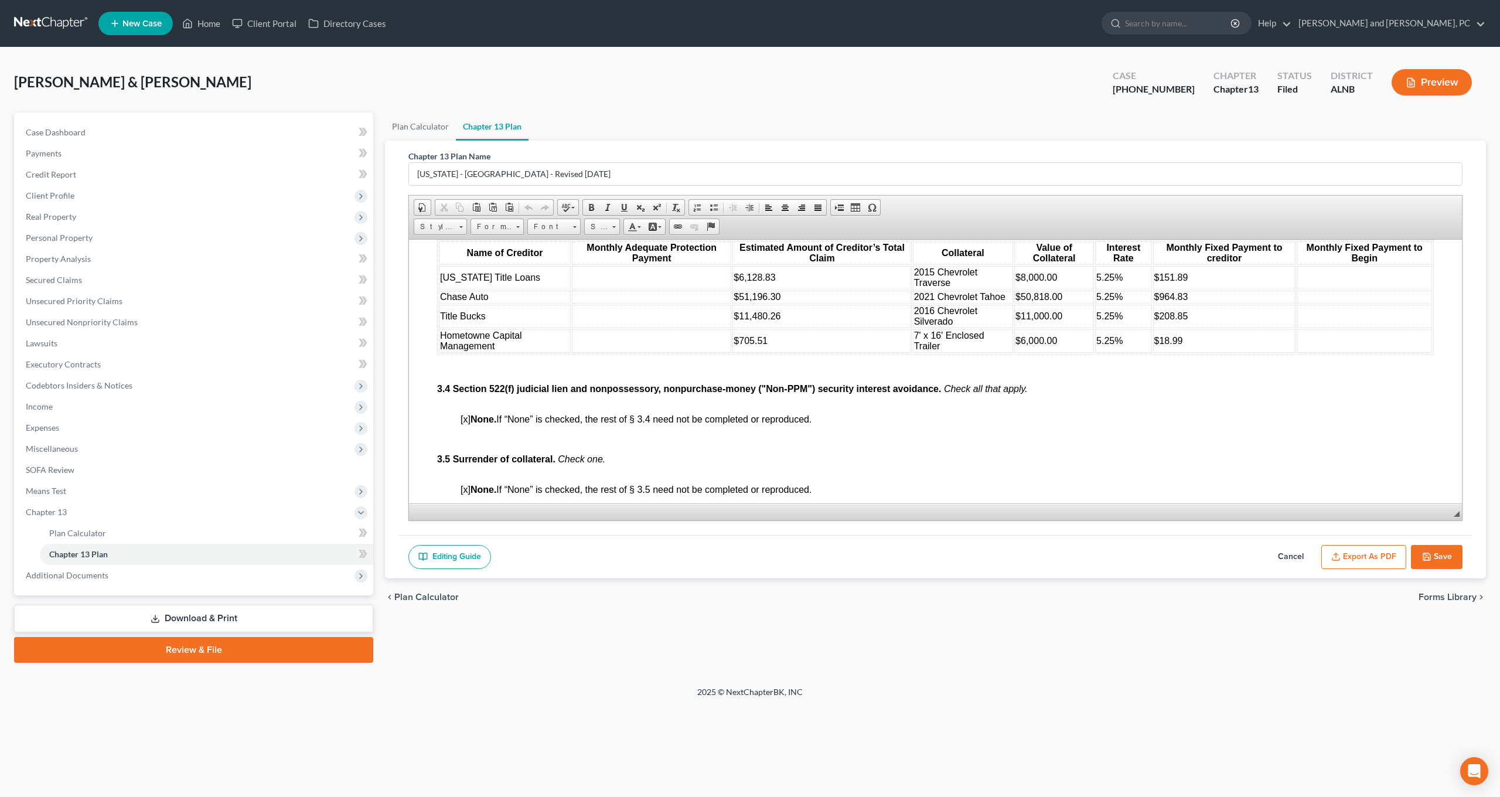
scroll to position [1705, 0]
click at [80, 532] on span "Plan Calculator" at bounding box center [77, 533] width 57 height 10
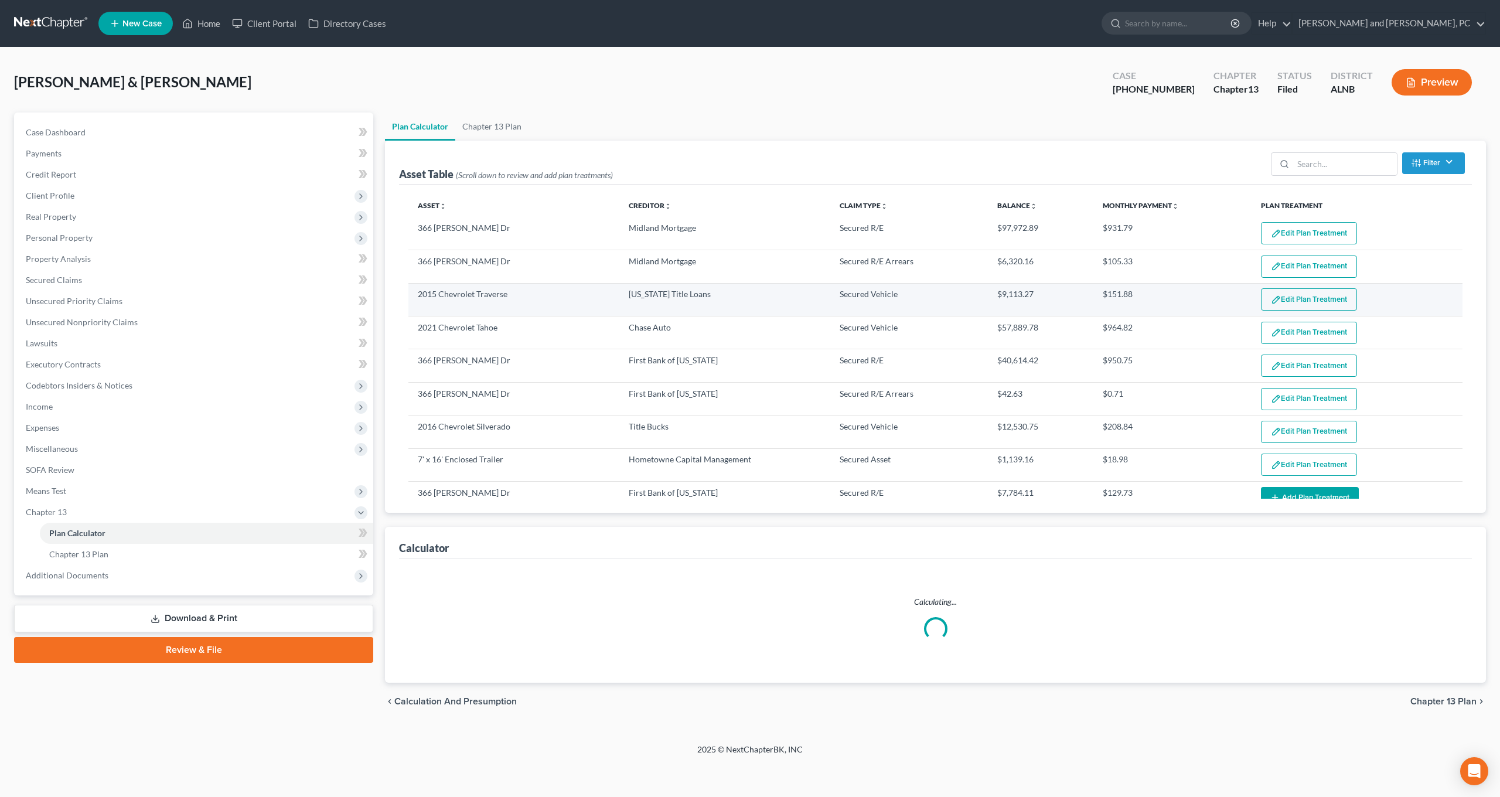
select select "59"
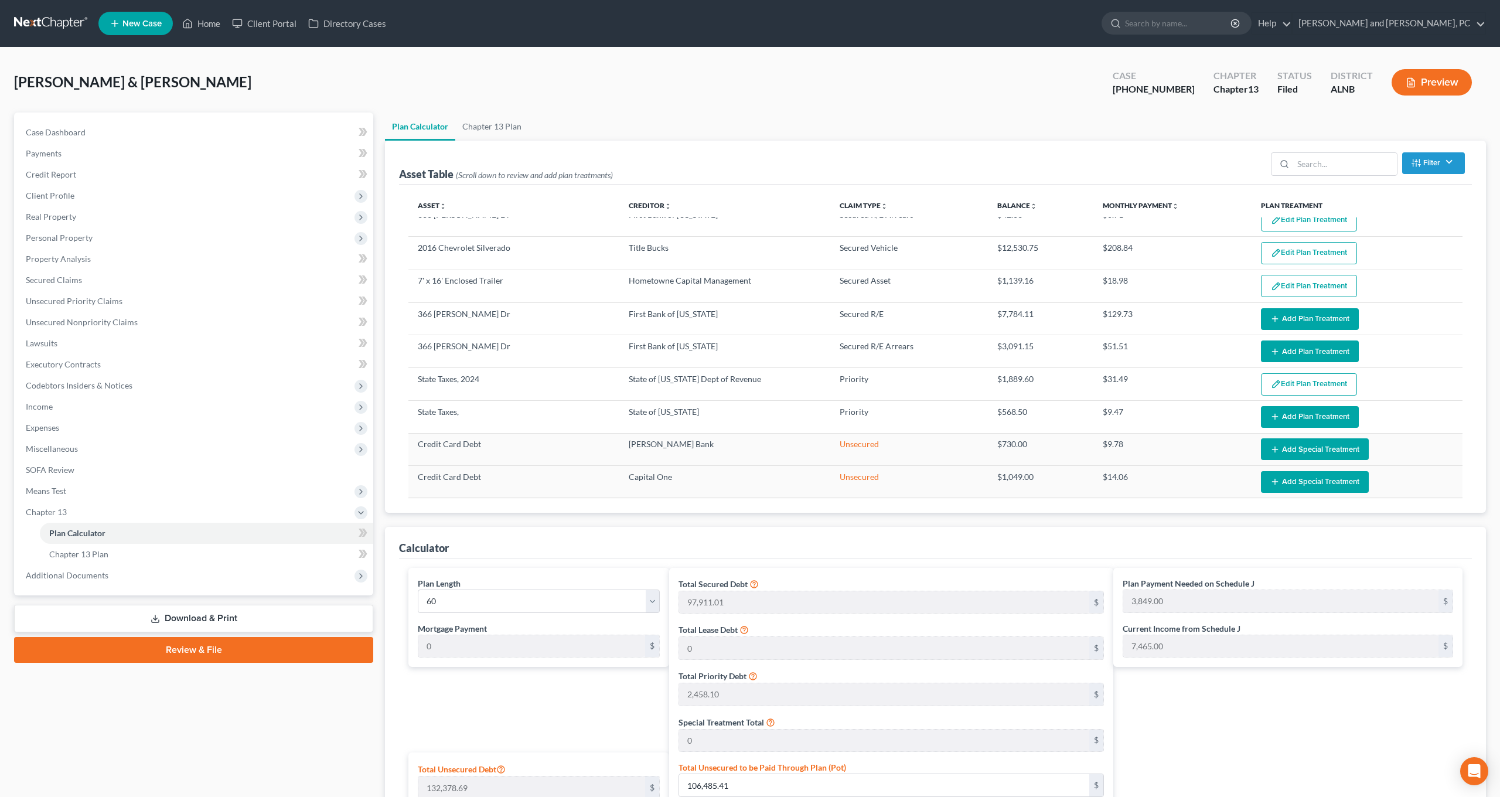
scroll to position [179, 0]
click at [775, 316] on button "Add Plan Treatment" at bounding box center [1310, 319] width 98 height 22
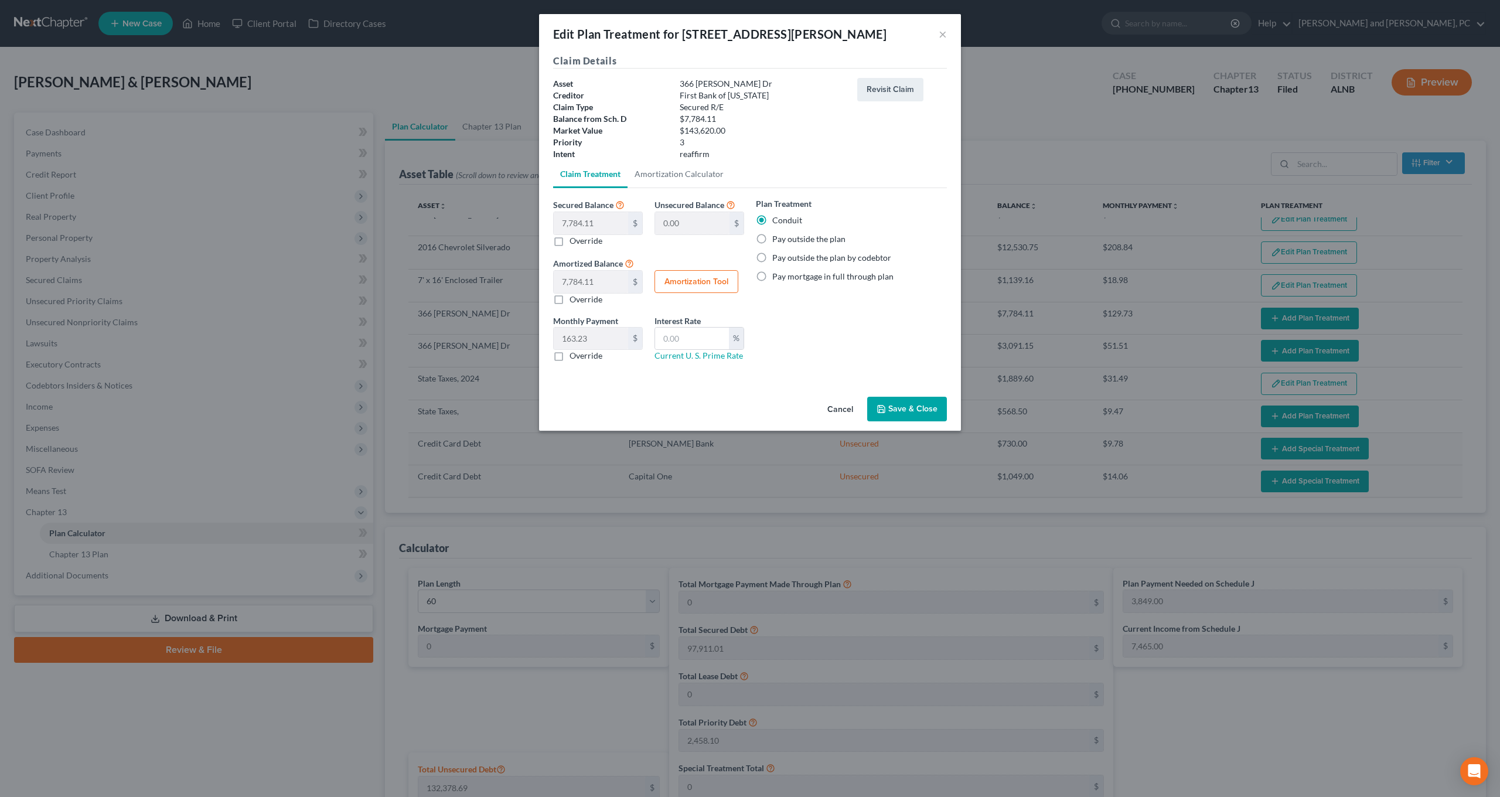
click at [772, 237] on label "Pay outside the plan" at bounding box center [808, 239] width 73 height 12
click at [775, 237] on input "Pay outside the plan" at bounding box center [781, 237] width 8 height 8
radio input "true"
click at [775, 408] on button "Save & Close" at bounding box center [907, 409] width 80 height 25
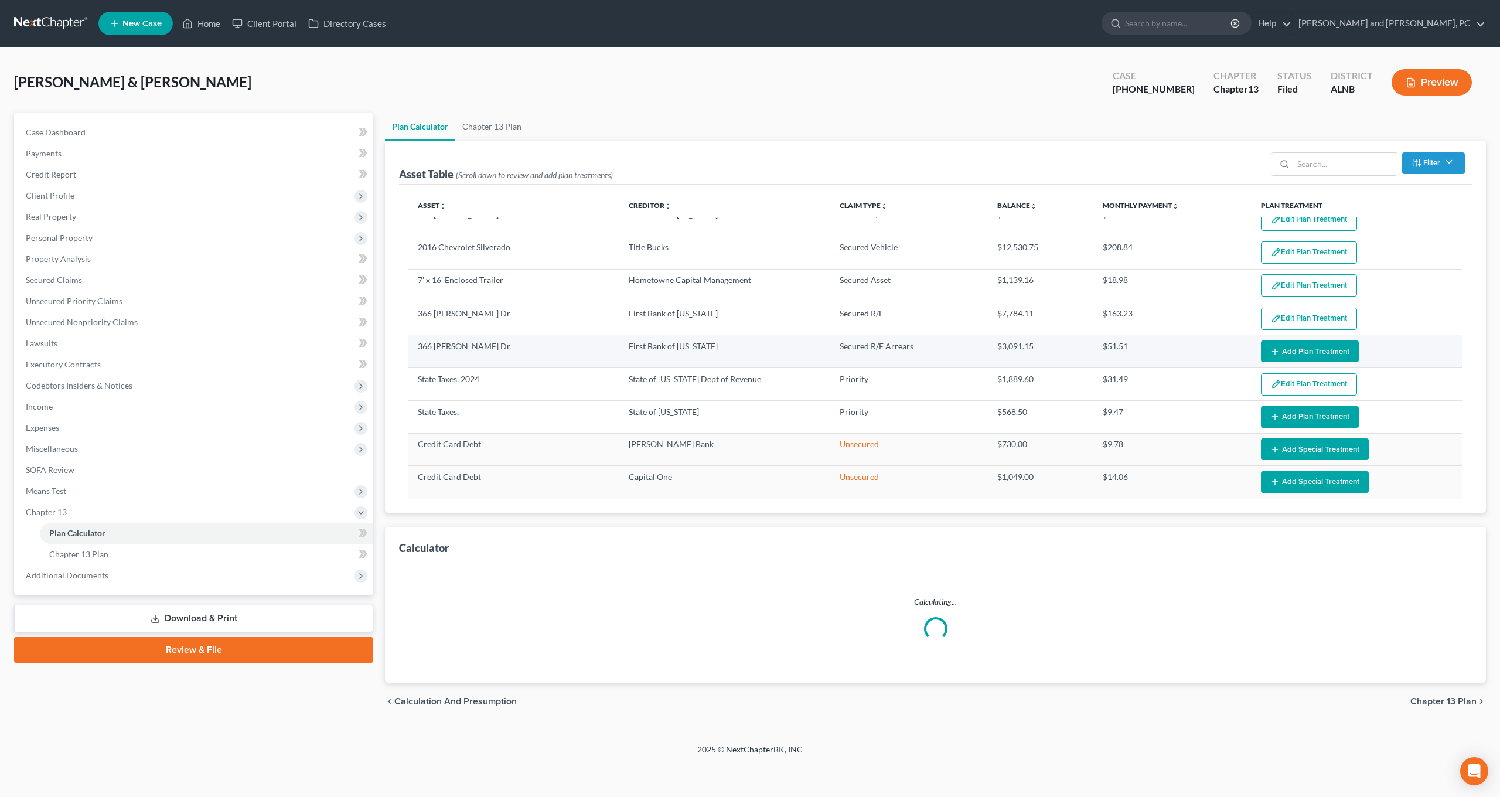
click at [775, 356] on button "Add Plan Treatment" at bounding box center [1310, 352] width 98 height 22
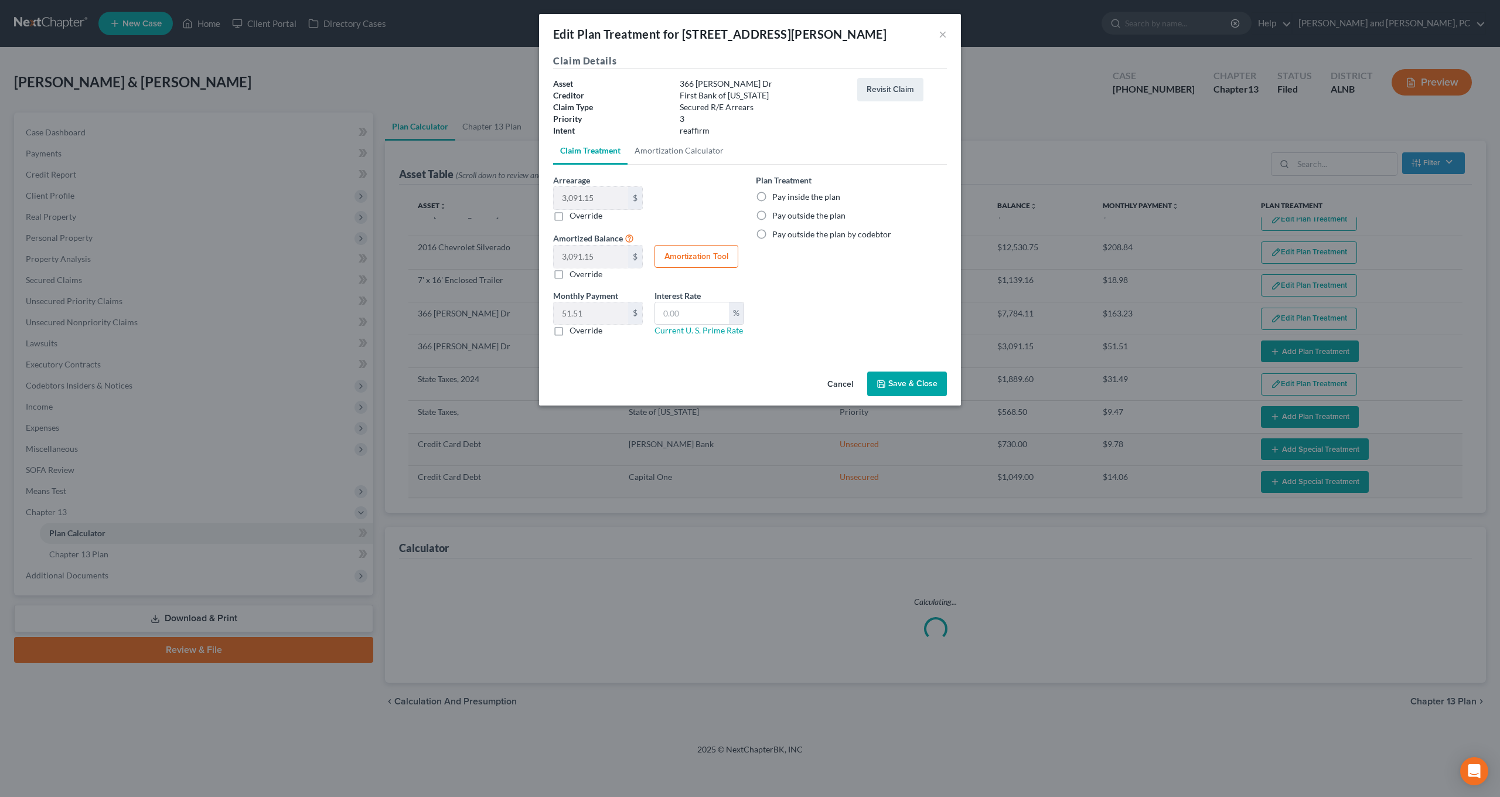
select select "59"
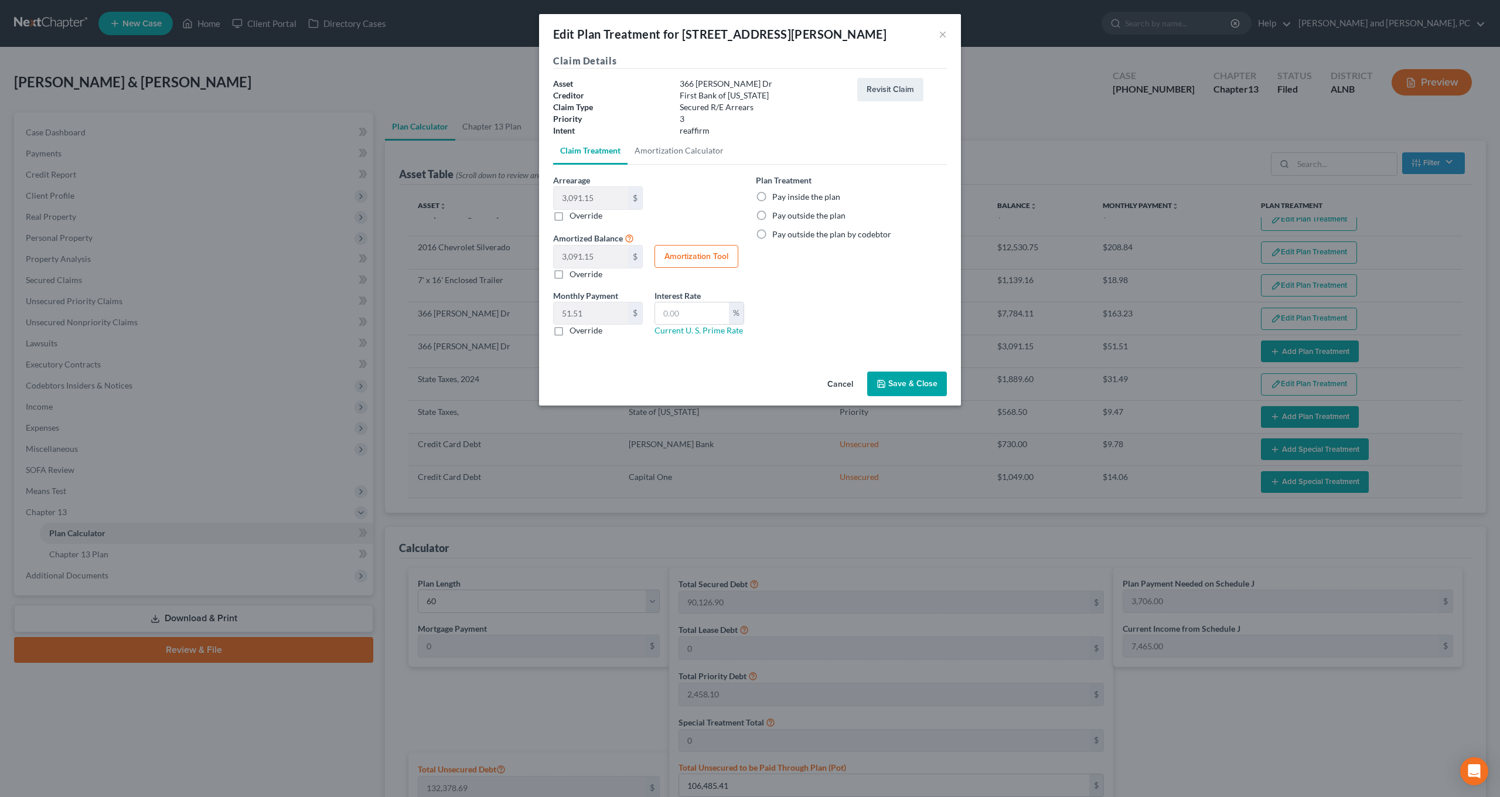
click at [772, 215] on label "Pay outside the plan" at bounding box center [808, 216] width 73 height 12
click at [775, 215] on input "Pay outside the plan" at bounding box center [781, 214] width 8 height 8
radio input "true"
click at [775, 390] on button "Save & Close" at bounding box center [907, 384] width 80 height 25
click at [775, 384] on button "Save & Close" at bounding box center [907, 384] width 80 height 25
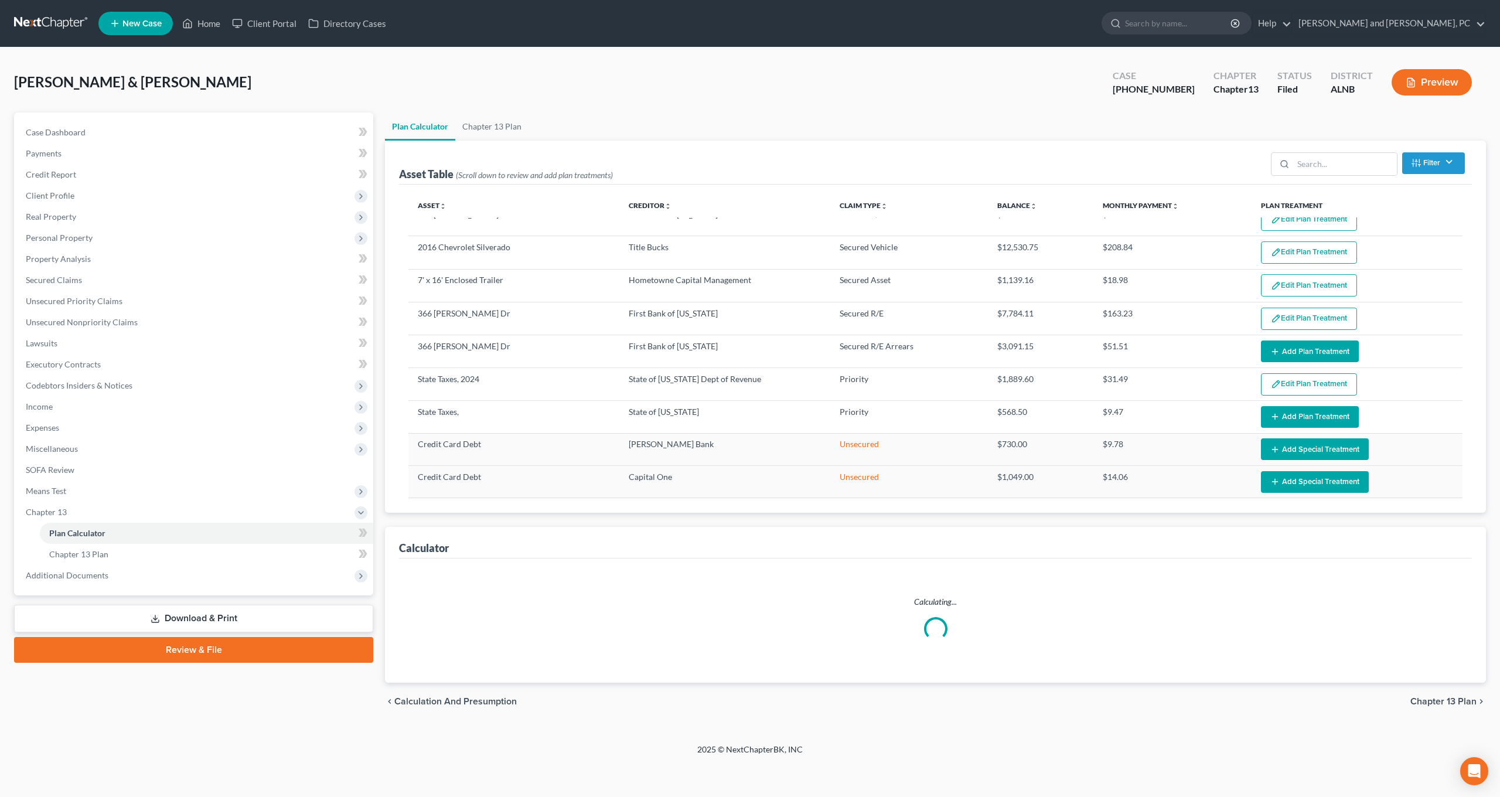
scroll to position [0, 0]
select select "59"
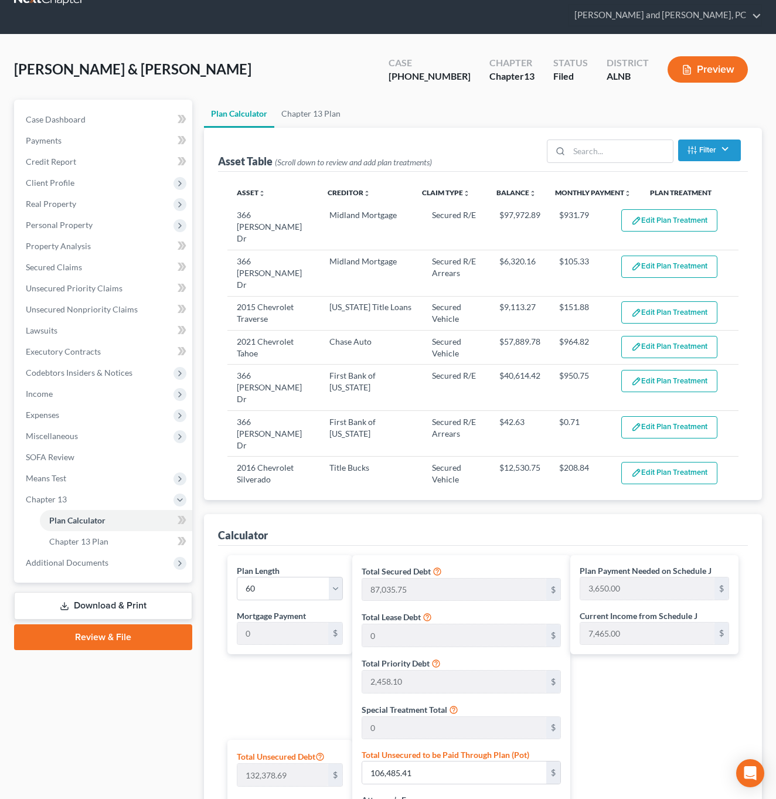
scroll to position [38, 0]
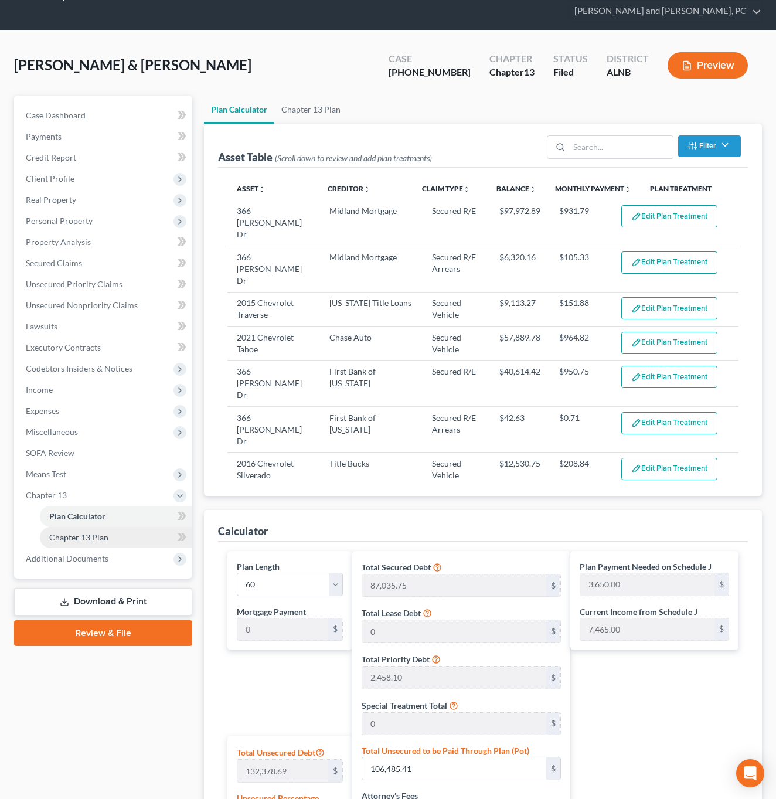
click at [125, 527] on link "Chapter 13 Plan" at bounding box center [116, 537] width 152 height 21
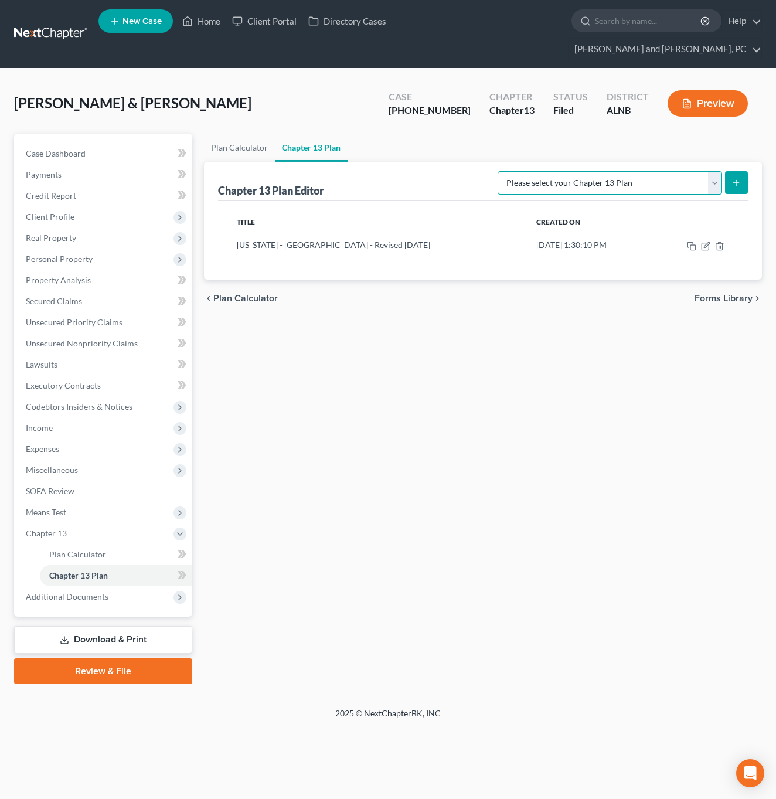
click at [715, 171] on select "Please select your Chapter 13 Plan [US_STATE] - [GEOGRAPHIC_DATA] - Revised [DA…" at bounding box center [610, 182] width 224 height 23
select select "0"
click at [740, 178] on icon "submit" at bounding box center [735, 182] width 9 height 9
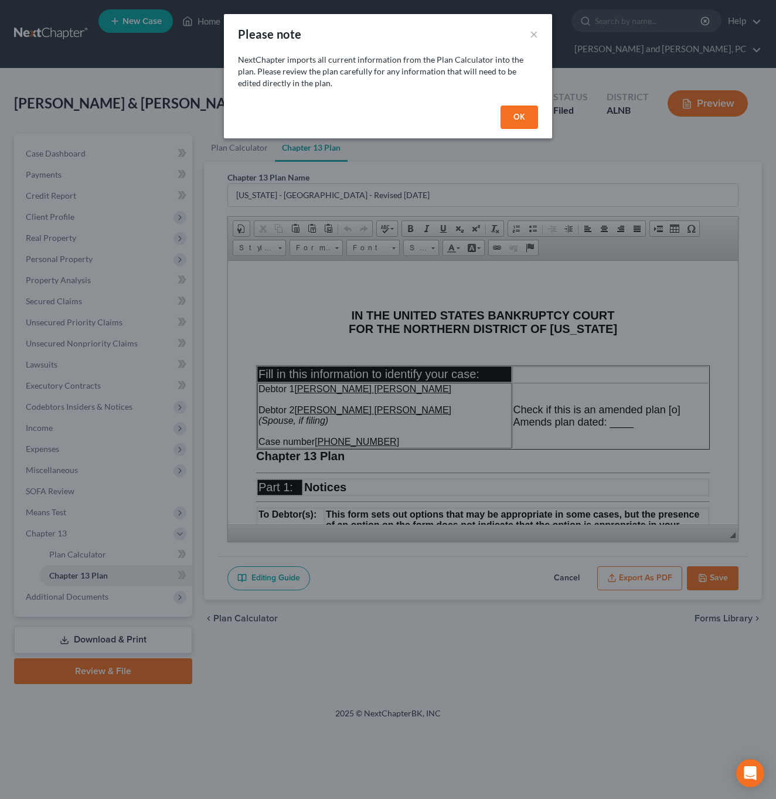
click at [533, 116] on button "OK" at bounding box center [520, 116] width 38 height 23
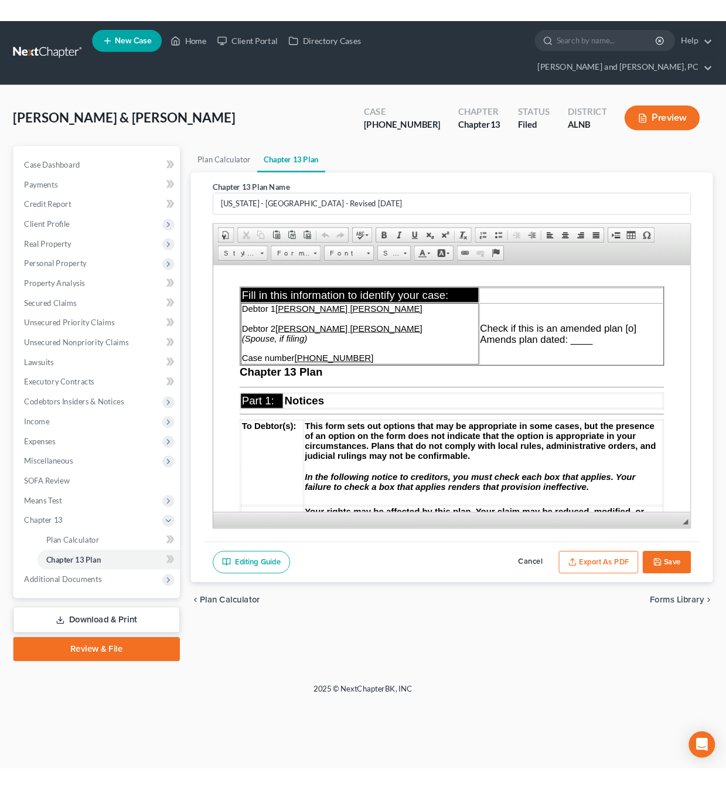
scroll to position [90, 0]
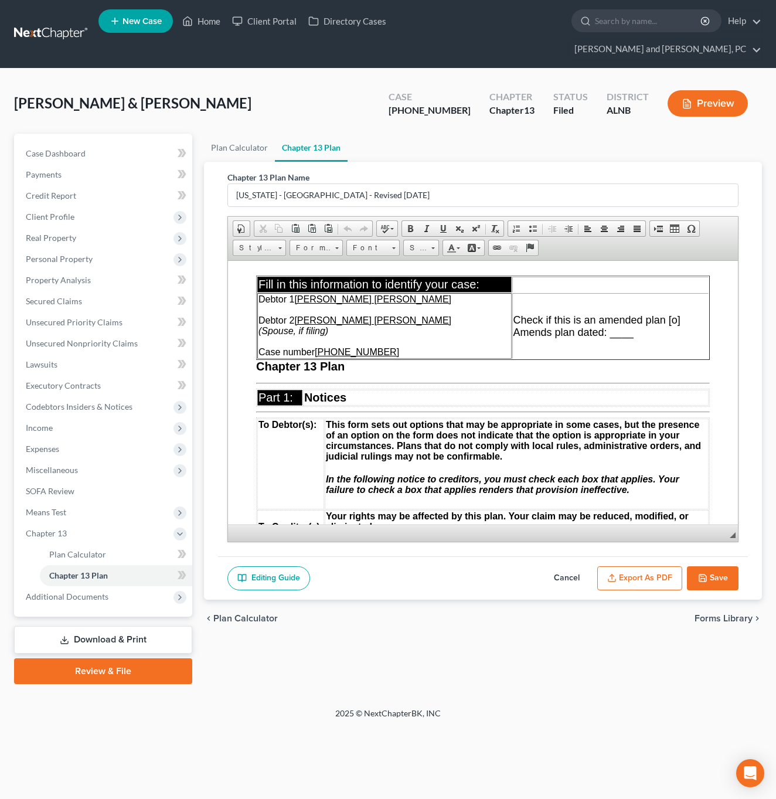
click at [675, 320] on span "Check if this is an amended plan [o]" at bounding box center [596, 320] width 167 height 12
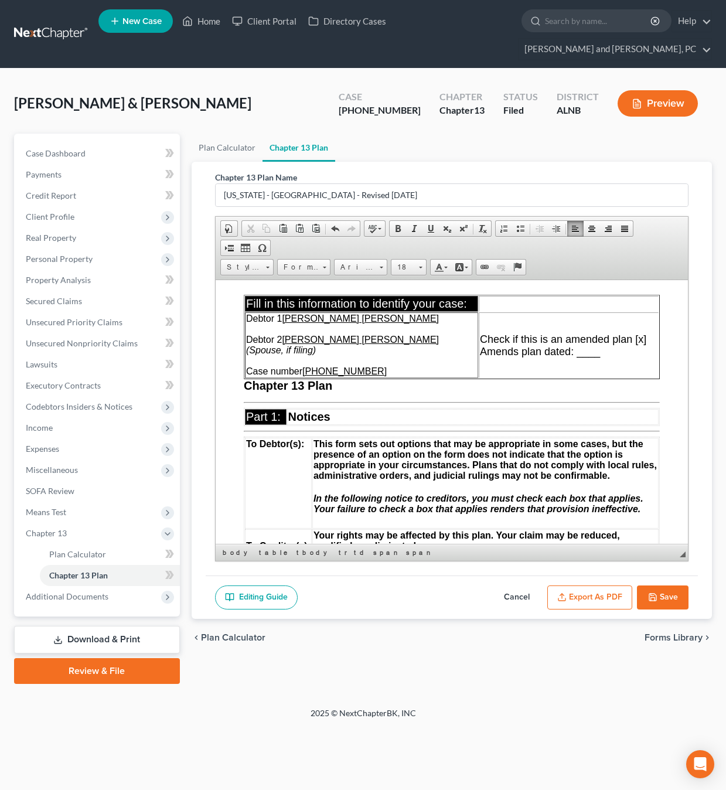
click at [585, 350] on span "Amends plan dated: ____" at bounding box center [539, 351] width 120 height 12
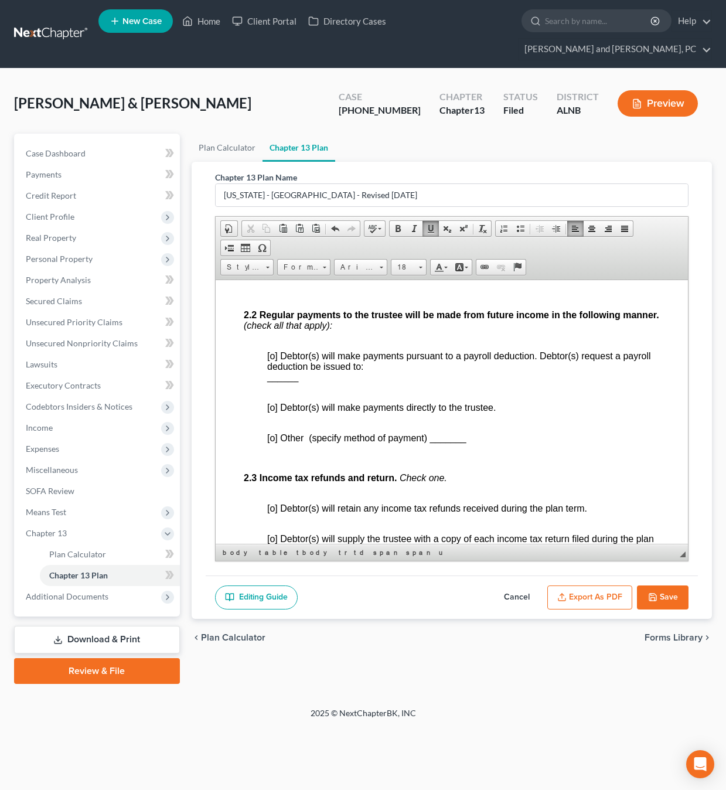
scroll to position [768, 0]
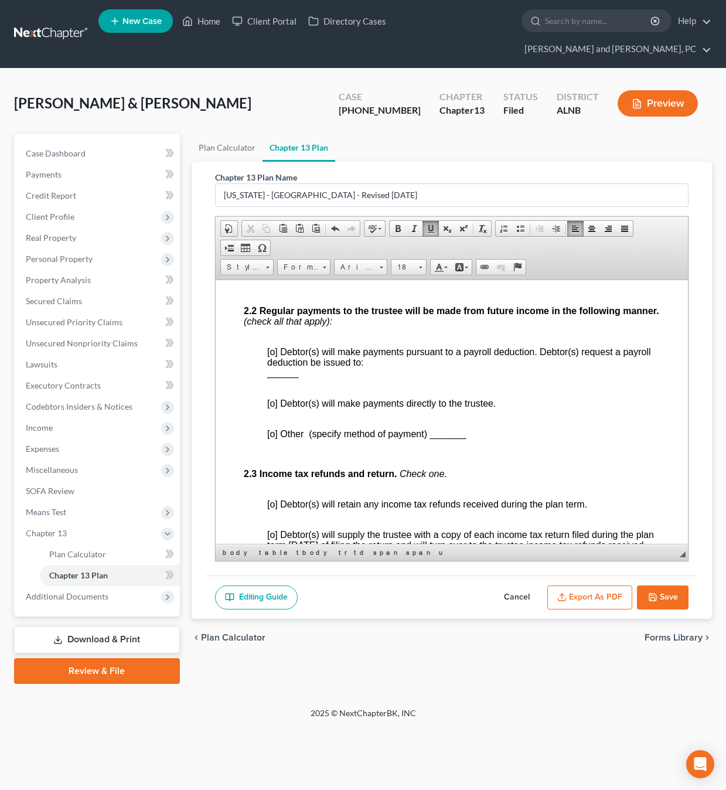
click at [273, 401] on span "[o] Debtor(s) will make payments directly to the trustee." at bounding box center [381, 403] width 229 height 10
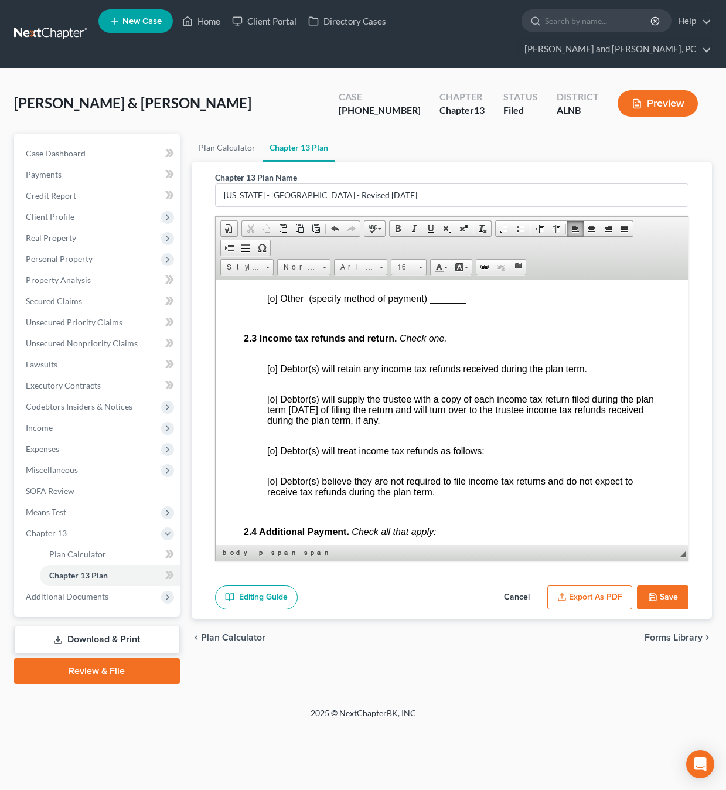
scroll to position [910, 0]
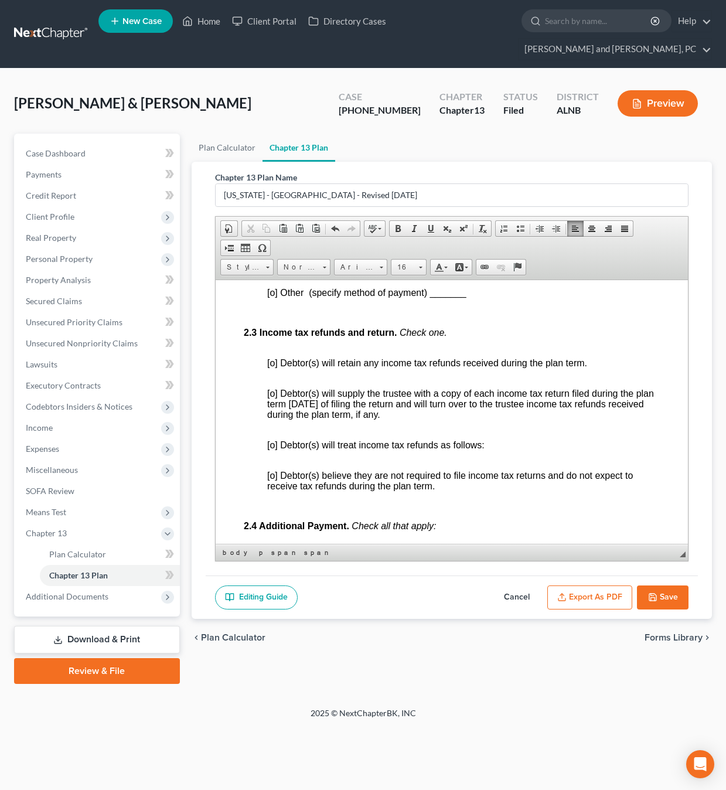
click at [273, 360] on span "[o] Debtor(s) will retain any income tax refunds received during the plan term." at bounding box center [427, 363] width 320 height 10
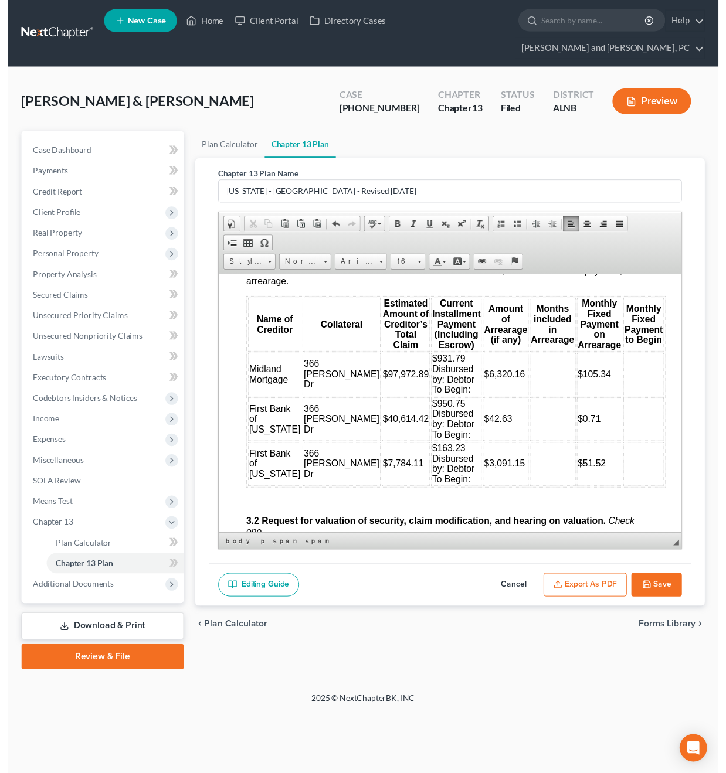
scroll to position [1558, 0]
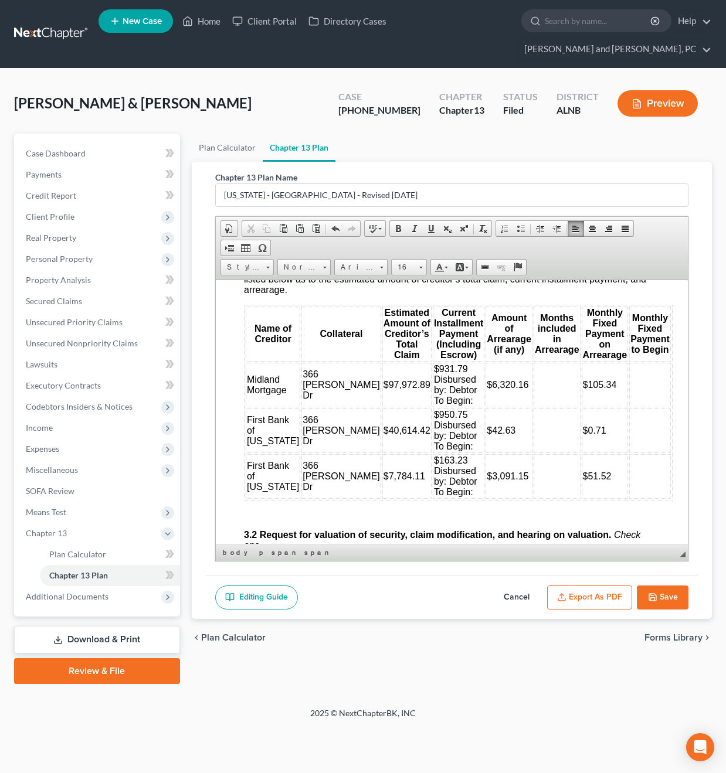
click at [533, 380] on td at bounding box center [556, 384] width 47 height 45
click at [445, 396] on td "$931.79 Disbursed by: Debtor To Begin:" at bounding box center [458, 384] width 52 height 45
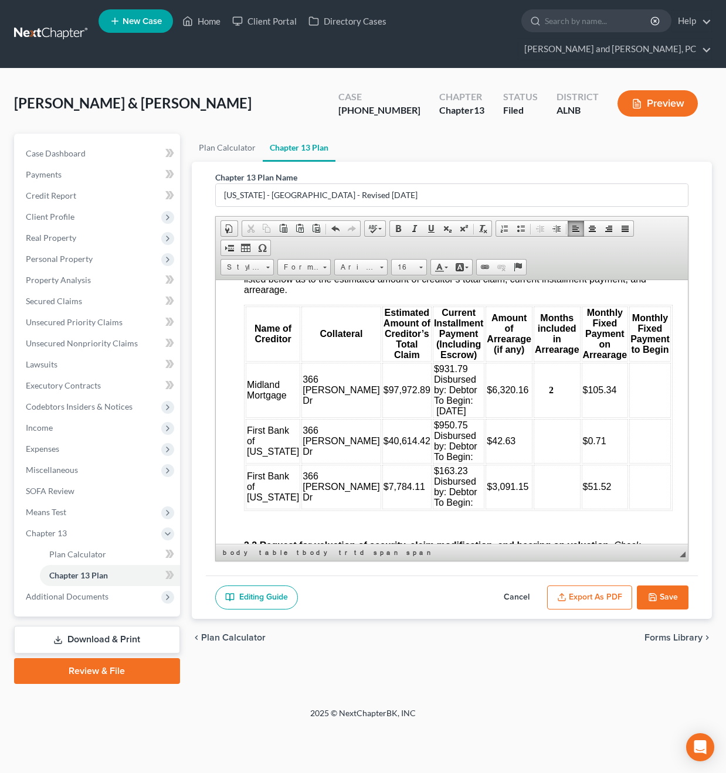
click at [449, 455] on td "$950.75 Disbursed by: Debtor To Begin:" at bounding box center [458, 440] width 52 height 45
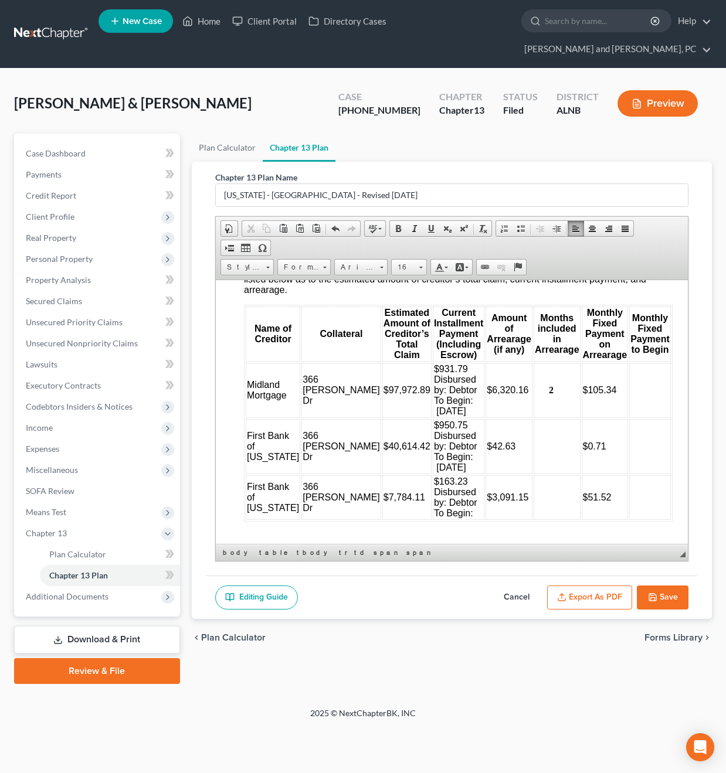
click at [452, 511] on td "$163.23 Disbursed by: Debtor To Begin:" at bounding box center [458, 497] width 52 height 45
click at [593, 501] on span "$51.52" at bounding box center [596, 502] width 29 height 10
click at [593, 443] on td "$0.71" at bounding box center [604, 445] width 47 height 55
click at [628, 451] on td at bounding box center [649, 445] width 42 height 55
click at [641, 387] on td at bounding box center [649, 389] width 42 height 55
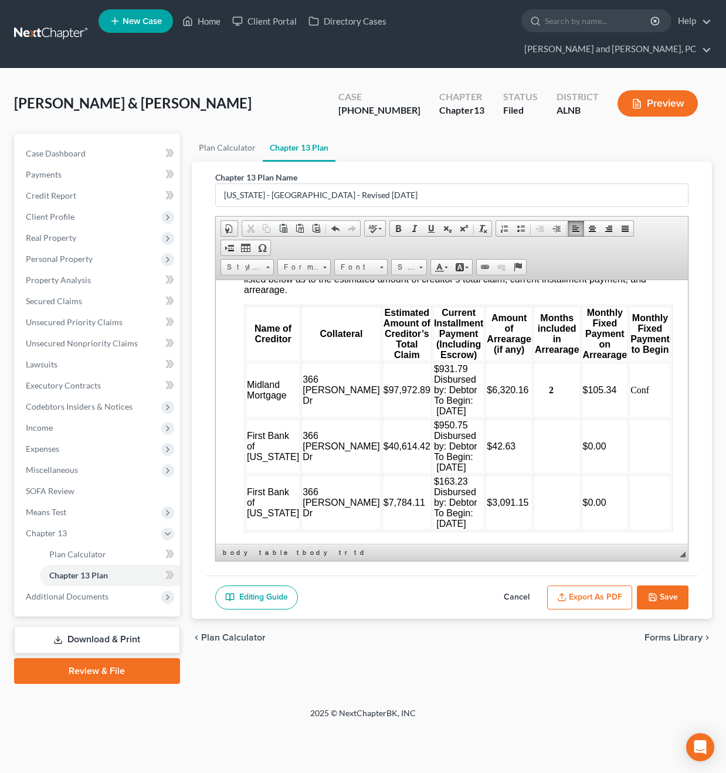
click at [644, 450] on td at bounding box center [649, 445] width 42 height 55
click at [637, 505] on td at bounding box center [649, 502] width 42 height 55
click at [533, 450] on td at bounding box center [556, 445] width 47 height 55
click at [543, 443] on td at bounding box center [556, 445] width 47 height 55
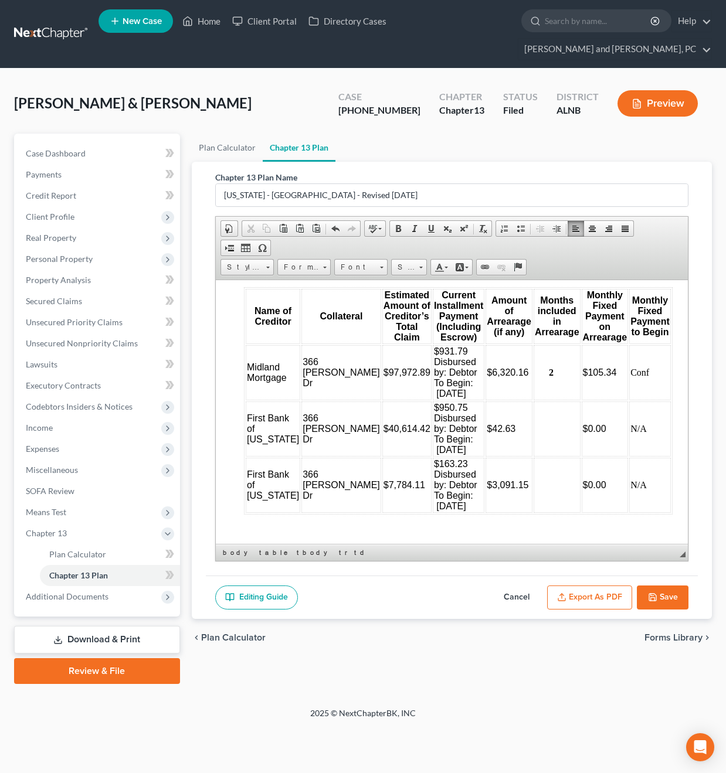
scroll to position [1576, 0]
click at [536, 421] on td at bounding box center [556, 427] width 47 height 55
click at [536, 485] on td at bounding box center [556, 484] width 47 height 55
drag, startPoint x: 556, startPoint y: 485, endPoint x: 530, endPoint y: 485, distance: 25.8
click at [533, 485] on td "​12" at bounding box center [556, 484] width 47 height 55
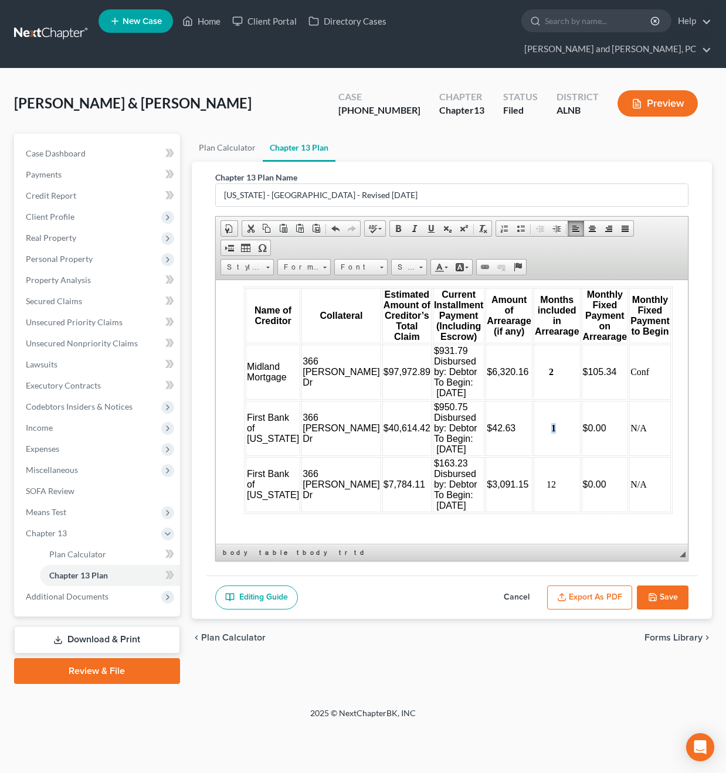
drag, startPoint x: 547, startPoint y: 428, endPoint x: 534, endPoint y: 428, distance: 12.3
click at [534, 428] on td "1" at bounding box center [556, 427] width 47 height 55
drag, startPoint x: 550, startPoint y: 367, endPoint x: 529, endPoint y: 367, distance: 21.1
click at [533, 367] on td "2" at bounding box center [556, 371] width 47 height 55
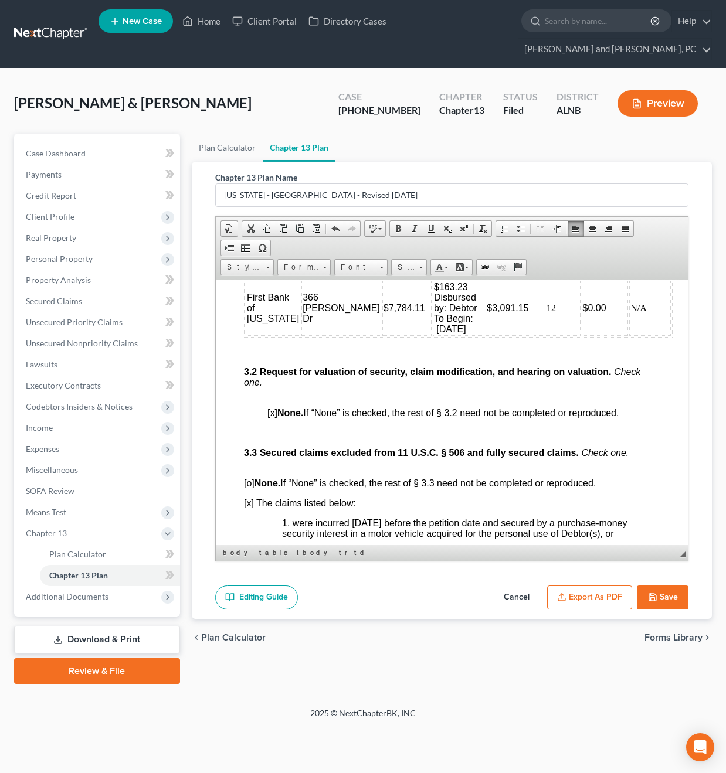
scroll to position [1756, 0]
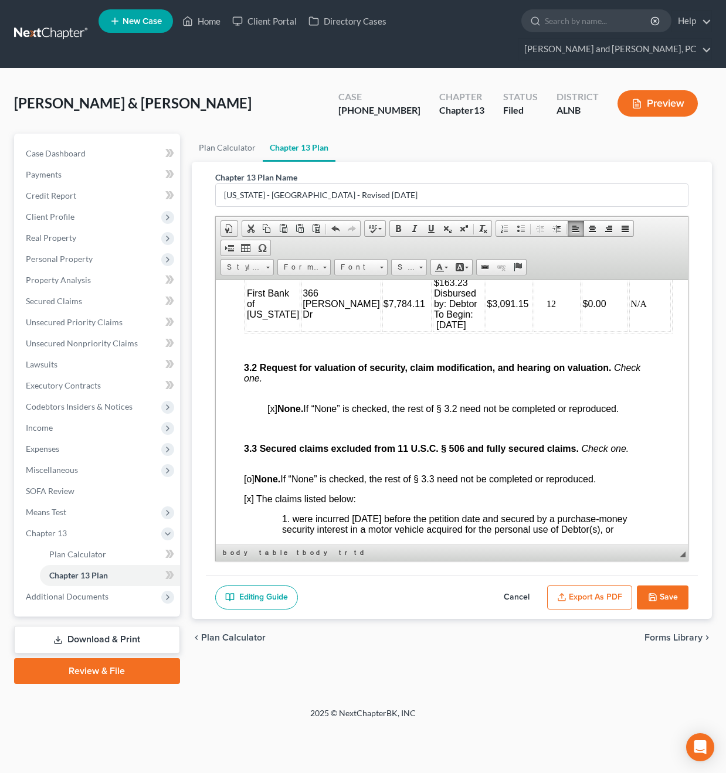
click at [273, 409] on span "[x] None. If “None” is checked, the rest of § 3.2 need not be completed or repr…" at bounding box center [442, 408] width 351 height 10
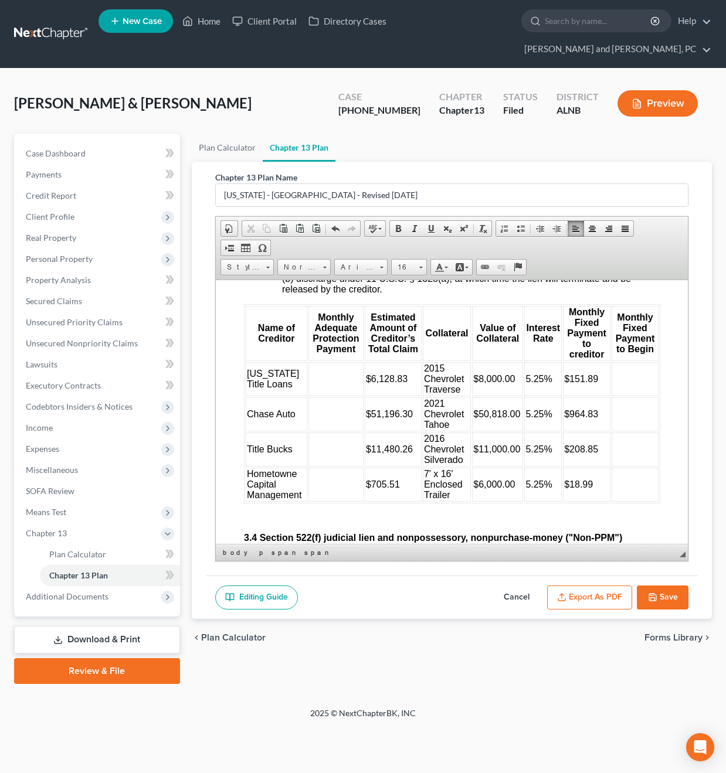
scroll to position [2182, 0]
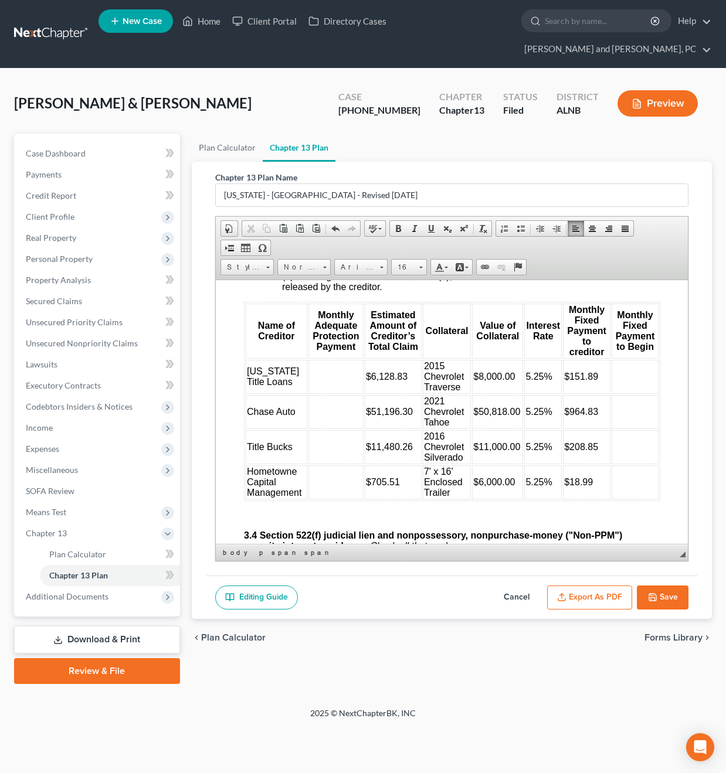
click at [341, 405] on td at bounding box center [335, 411] width 55 height 34
click at [338, 481] on td at bounding box center [335, 482] width 55 height 34
click at [315, 407] on td "511.96" at bounding box center [335, 411] width 55 height 34
click at [639, 383] on td at bounding box center [634, 376] width 47 height 34
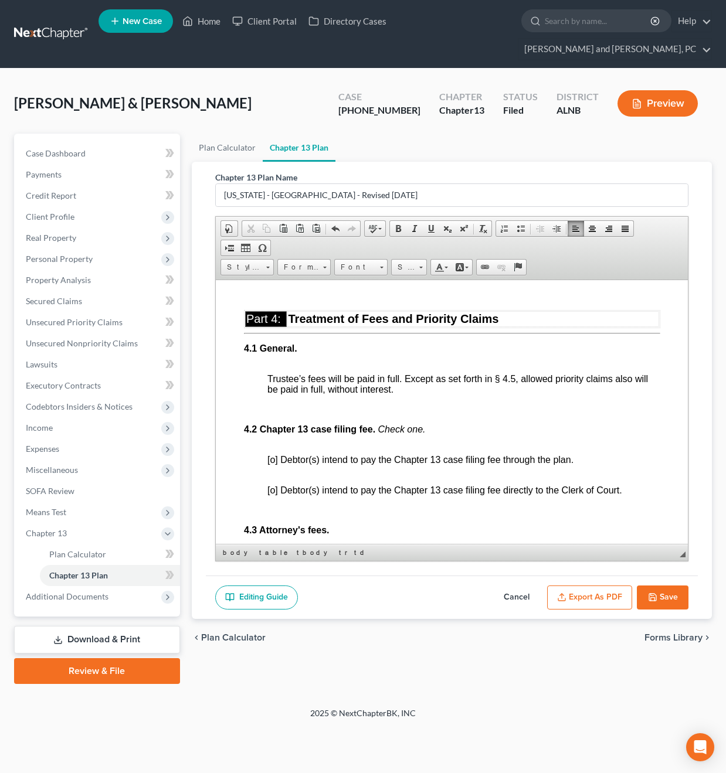
scroll to position [2555, 0]
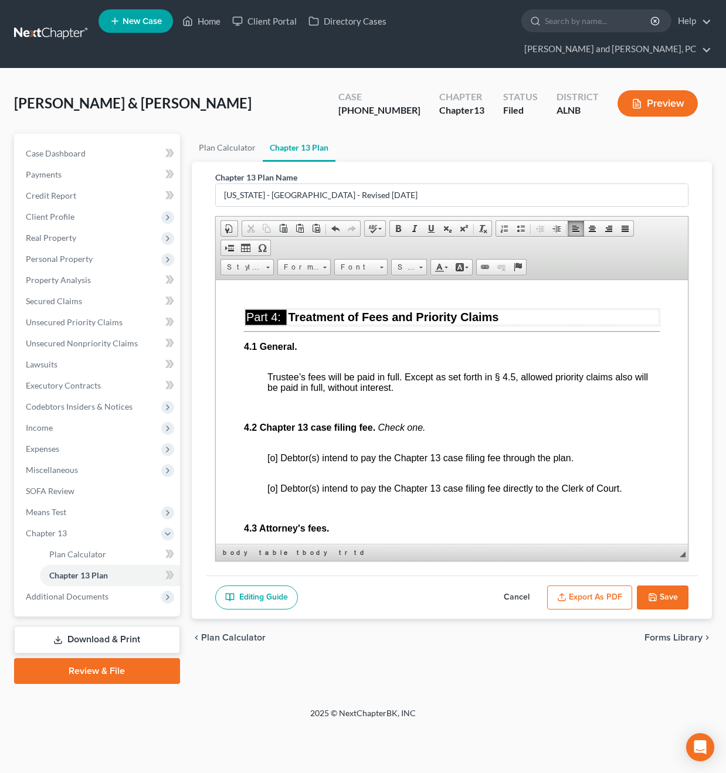
click at [275, 456] on span "[o] Debtor(s) intend to pay the Chapter 13 case filing fee through the plan." at bounding box center [420, 457] width 306 height 10
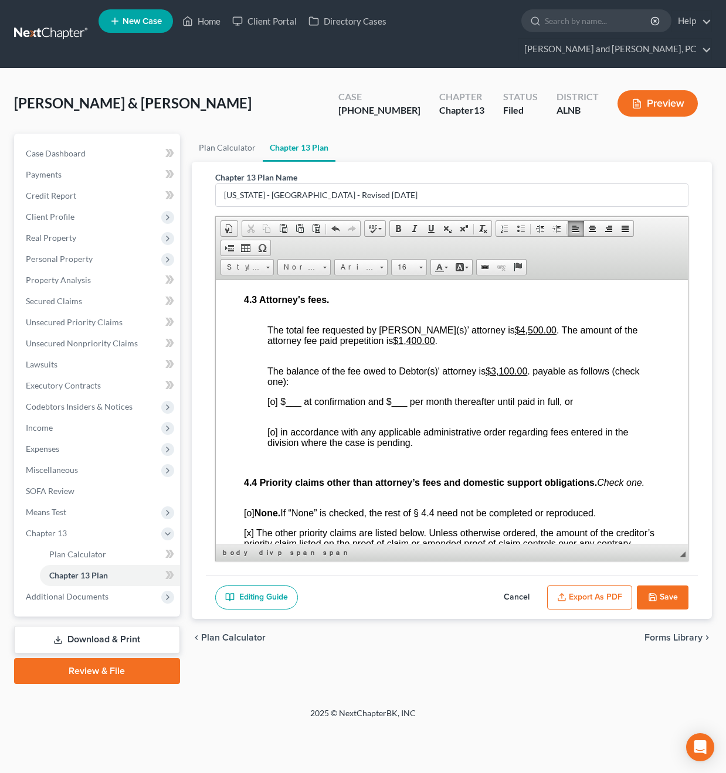
scroll to position [2788, 0]
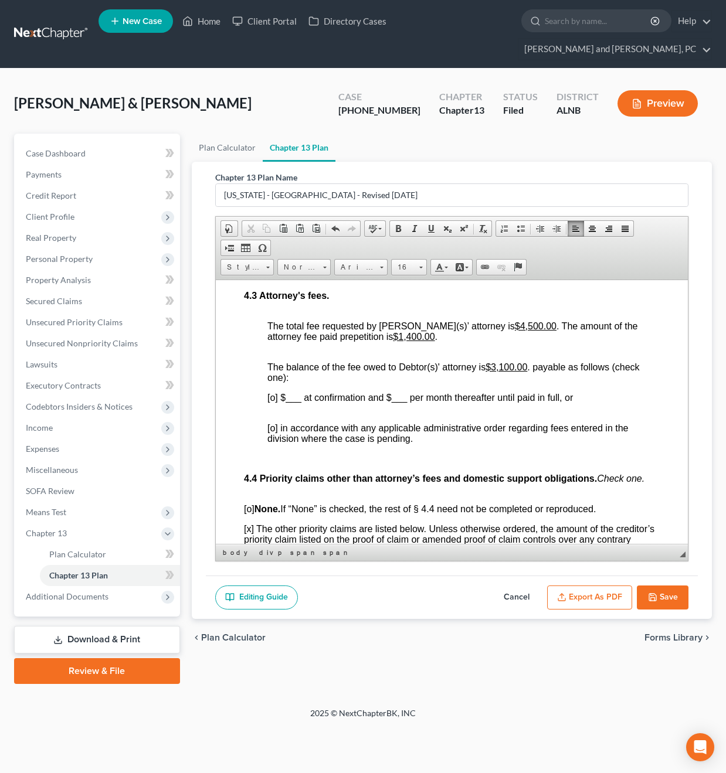
click at [274, 423] on span "[o] in accordance with any applicable administrative order regarding fees enter…" at bounding box center [447, 433] width 360 height 21
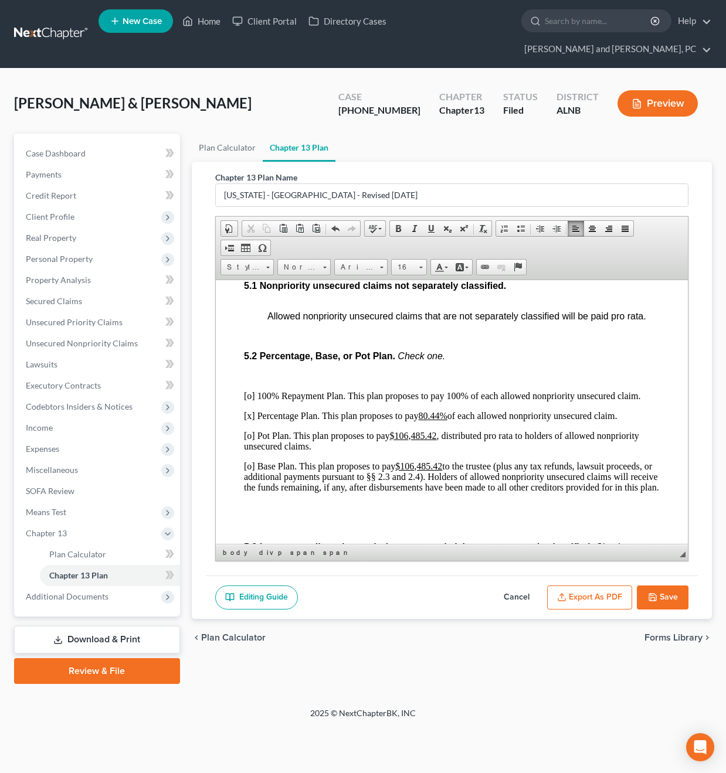
scroll to position [3248, 0]
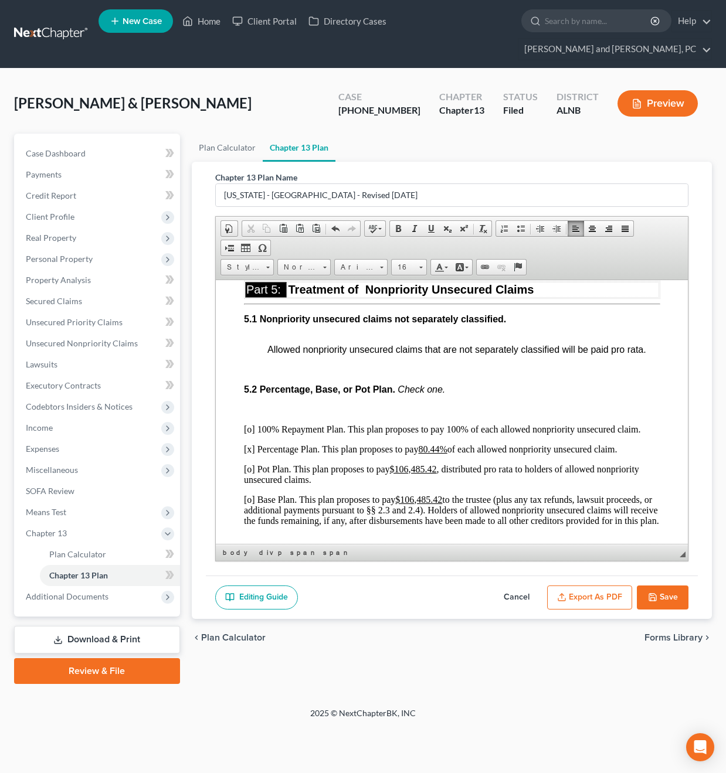
click at [251, 430] on p "[o] 100% Repayment Plan. This plan proposes to pay 100% of each allowed nonprio…" at bounding box center [451, 429] width 416 height 11
click at [440, 448] on u "80.44%" at bounding box center [431, 449] width 29 height 10
click at [439, 468] on p "[o] Pot Plan. This plan proposes to pay $106,485.42 , distributed pro rata to h…" at bounding box center [451, 474] width 416 height 21
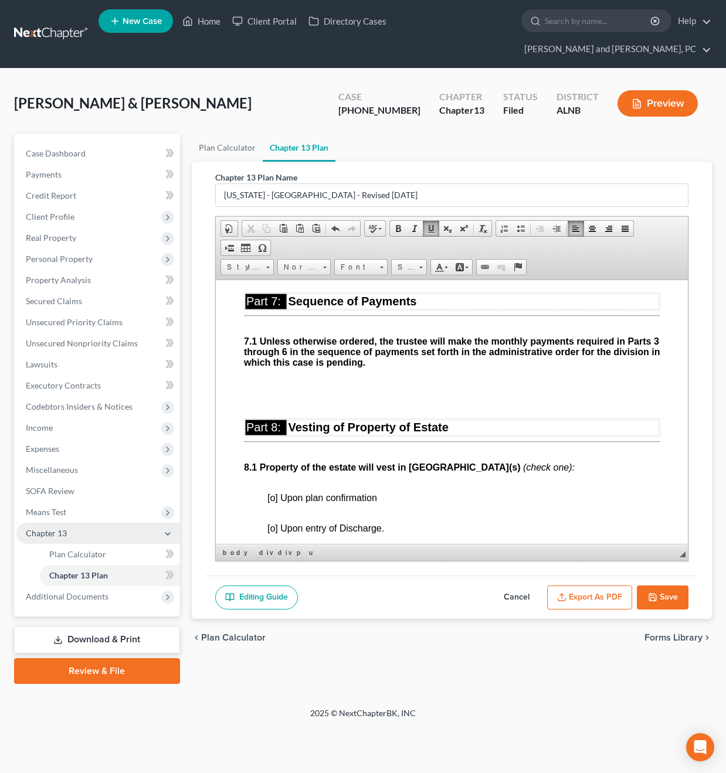
scroll to position [4000, 0]
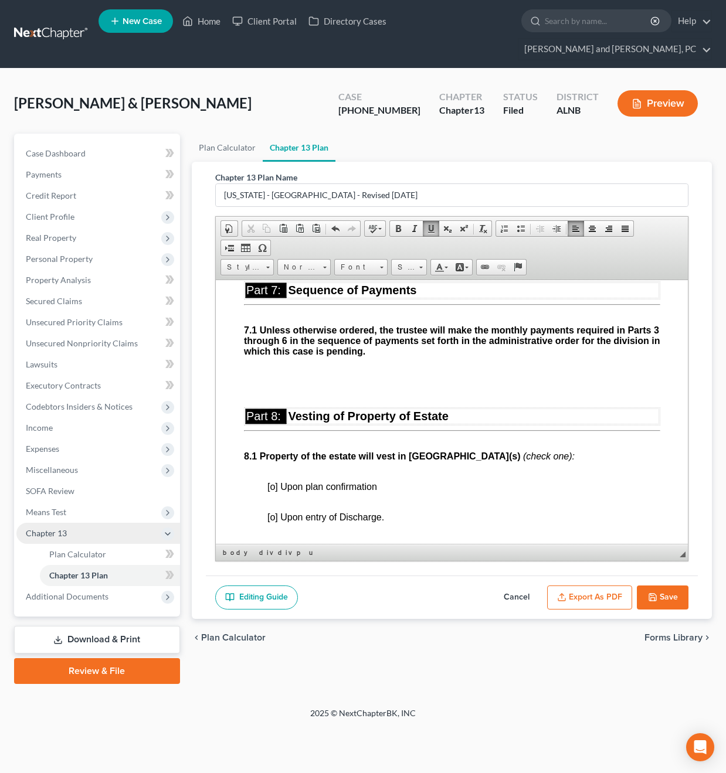
click at [273, 484] on span "[o] Upon plan confirmation" at bounding box center [322, 486] width 110 height 10
click at [275, 489] on span "[o] Upon plan confirmation" at bounding box center [322, 486] width 110 height 10
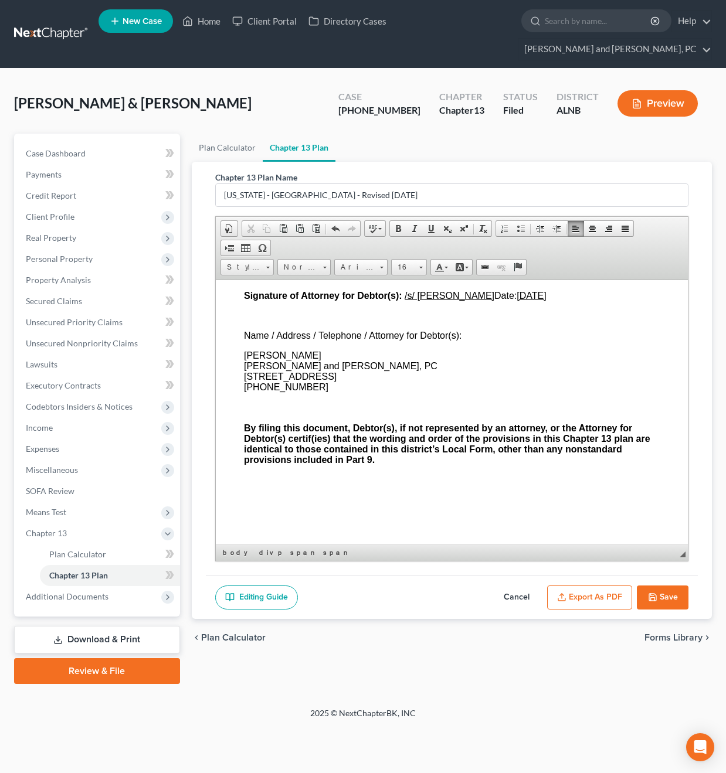
scroll to position [0, 0]
click at [594, 585] on button "Export as PDF" at bounding box center [589, 597] width 85 height 25
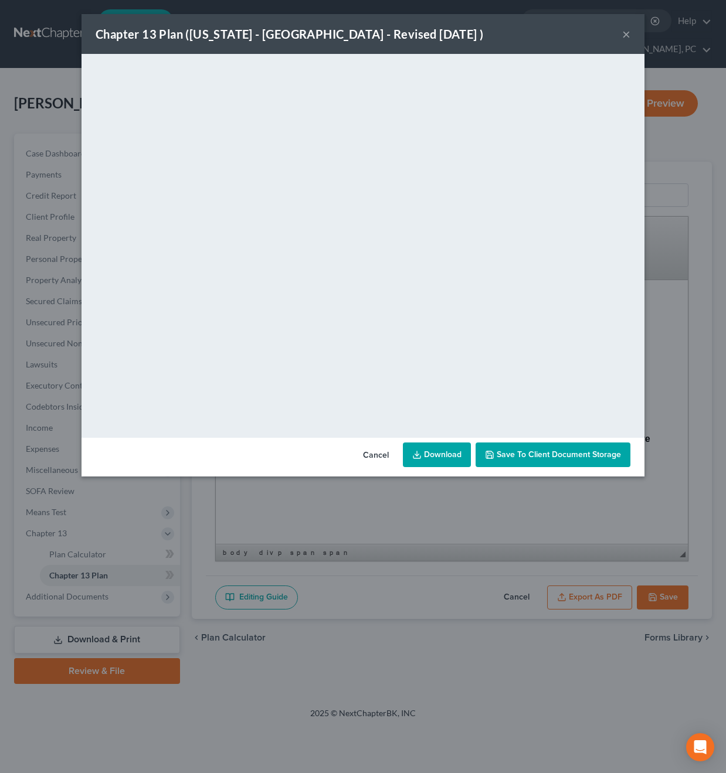
click at [376, 455] on button "Cancel" at bounding box center [375, 455] width 45 height 23
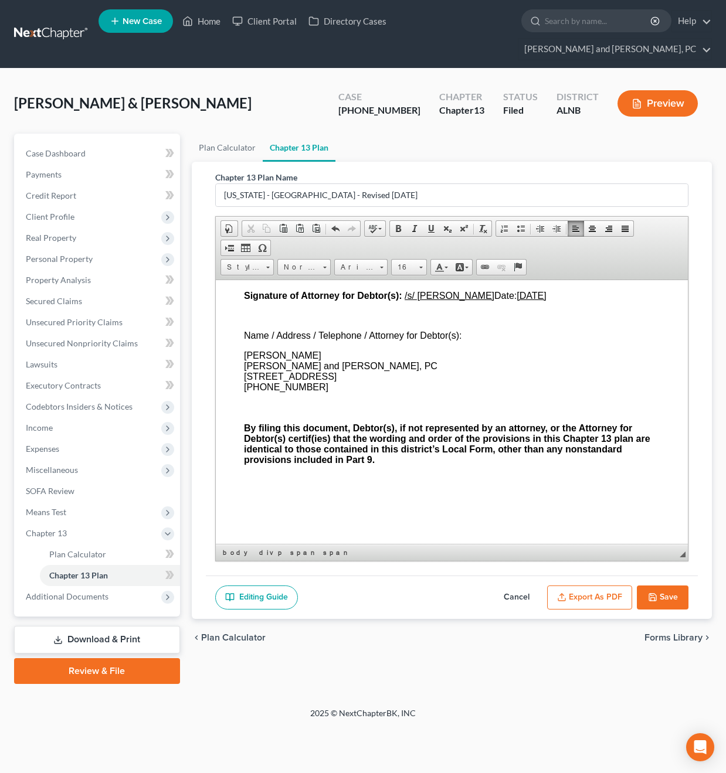
click at [560, 234] on span "Document Document Properties Clipboard/Undo Cut Copy Paste Paste as plain text …" at bounding box center [451, 239] width 463 height 39
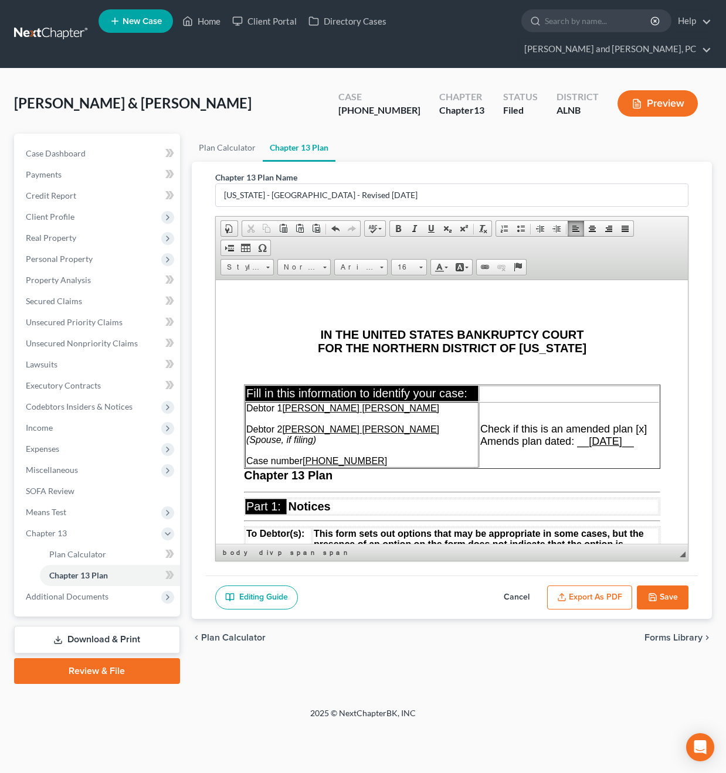
click at [593, 441] on u "[DATE]" at bounding box center [604, 441] width 33 height 12
click at [633, 442] on span "Amends plan dated: __ [DATE] __" at bounding box center [556, 441] width 154 height 12
click at [595, 585] on button "Export as PDF" at bounding box center [589, 597] width 85 height 25
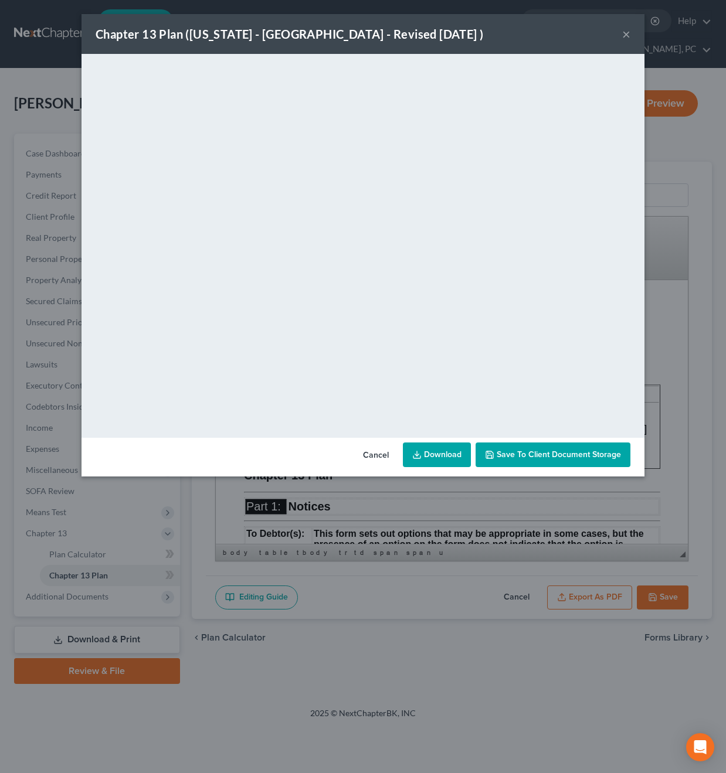
click at [444, 453] on link "Download" at bounding box center [437, 454] width 68 height 25
click at [625, 30] on button "×" at bounding box center [626, 34] width 8 height 14
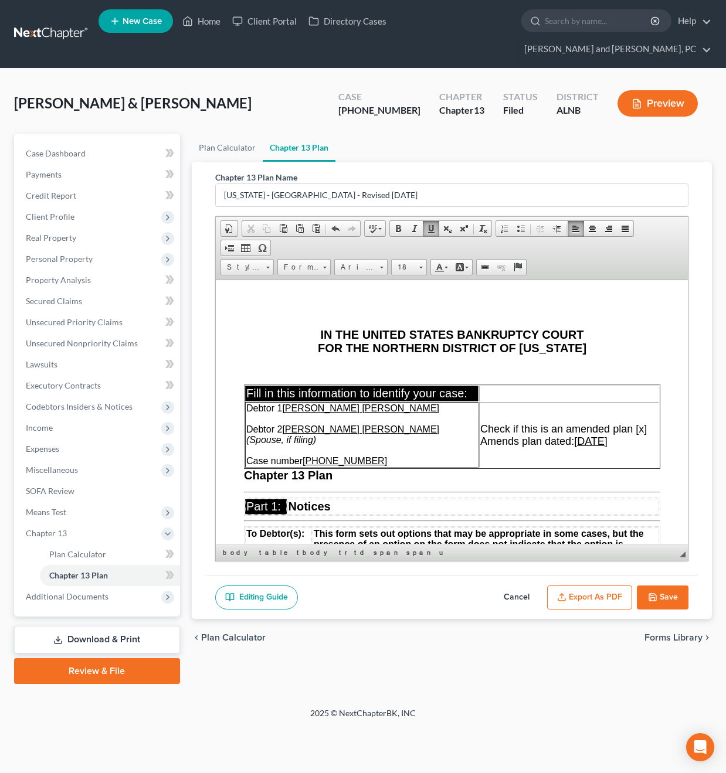
click at [662, 585] on button "Save" at bounding box center [662, 597] width 52 height 25
select select "0"
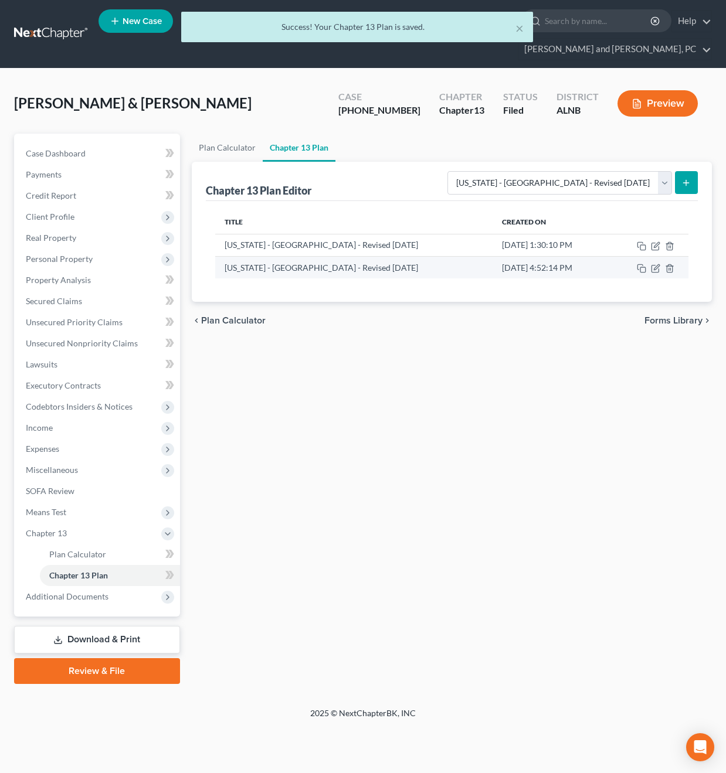
click at [321, 256] on td "[US_STATE] - [GEOGRAPHIC_DATA] - Revised [DATE]" at bounding box center [353, 267] width 277 height 22
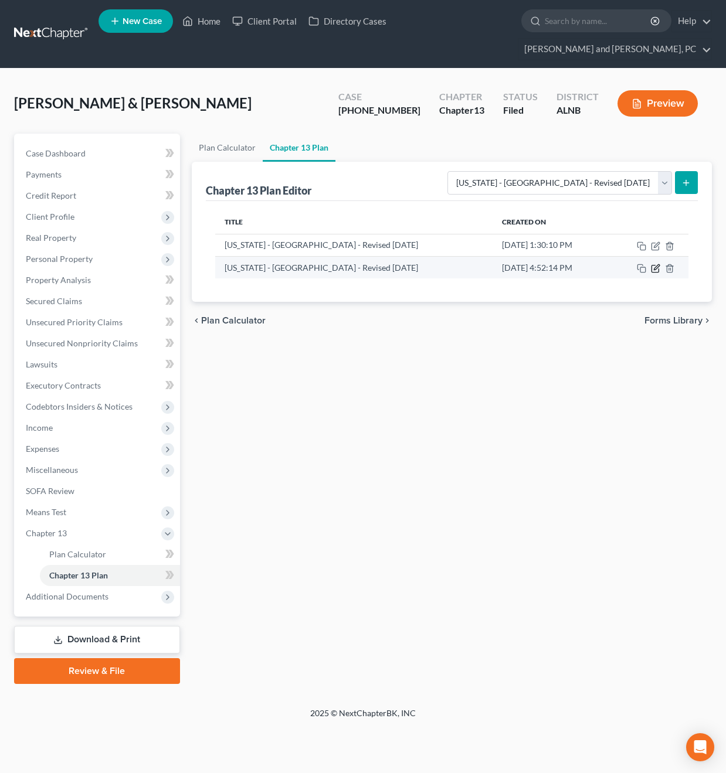
click at [655, 264] on icon "button" at bounding box center [655, 268] width 9 height 9
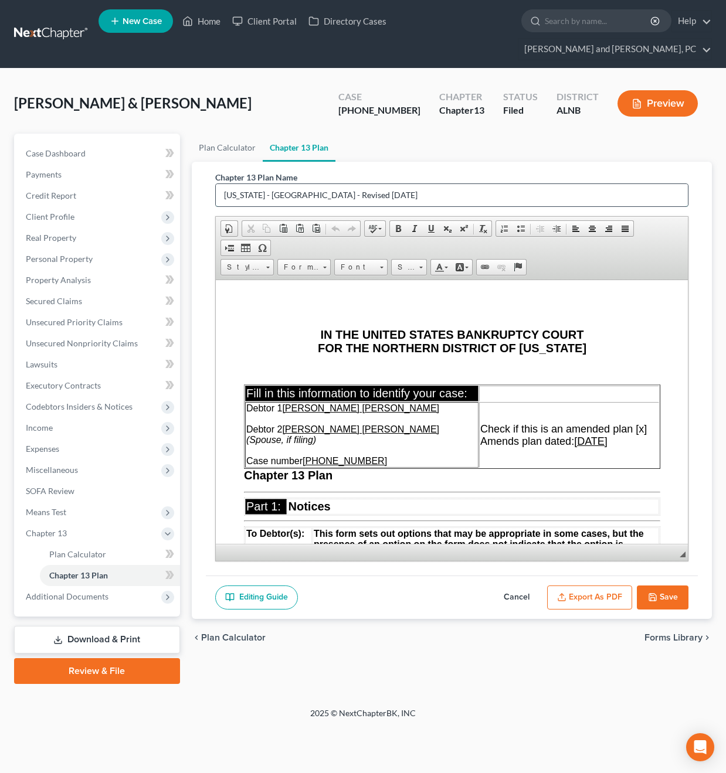
click at [397, 184] on input "[US_STATE] - [GEOGRAPHIC_DATA] - Revised [DATE]" at bounding box center [452, 195] width 472 height 22
type input "Amended Plan 9/17"
click at [664, 585] on button "Save" at bounding box center [662, 597] width 52 height 25
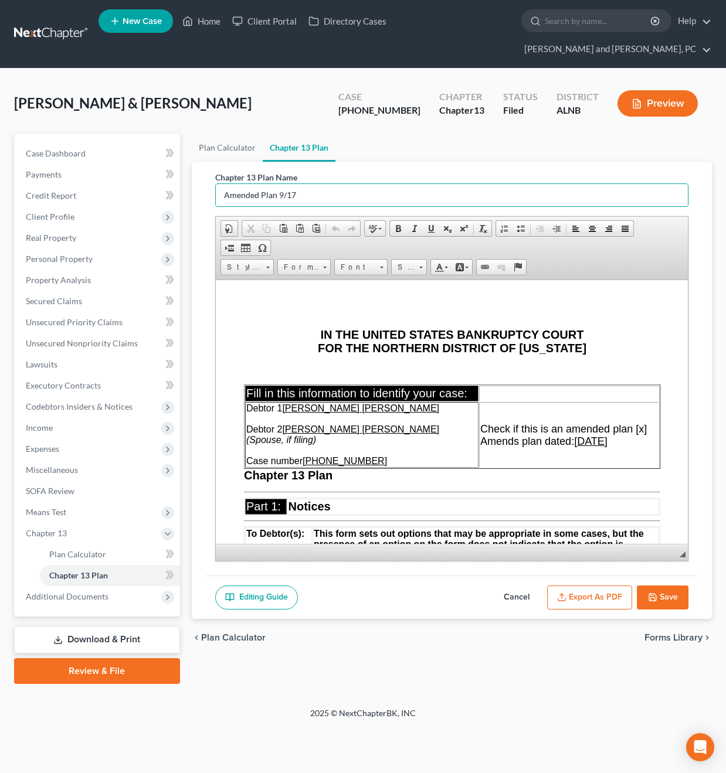
select select "0"
